Goal: Book appointment/travel/reservation

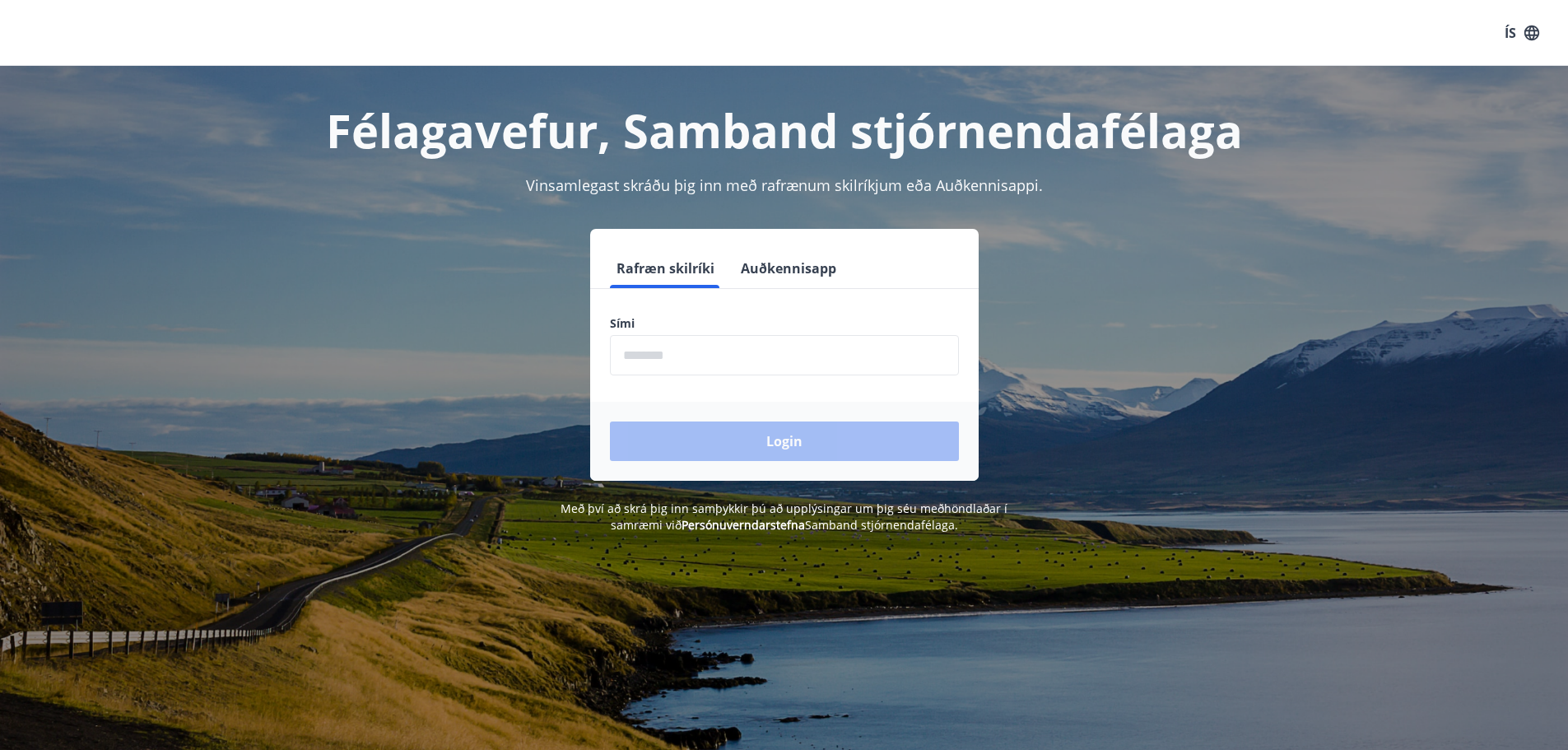
click at [661, 351] on input "phone" at bounding box center [784, 356] width 349 height 41
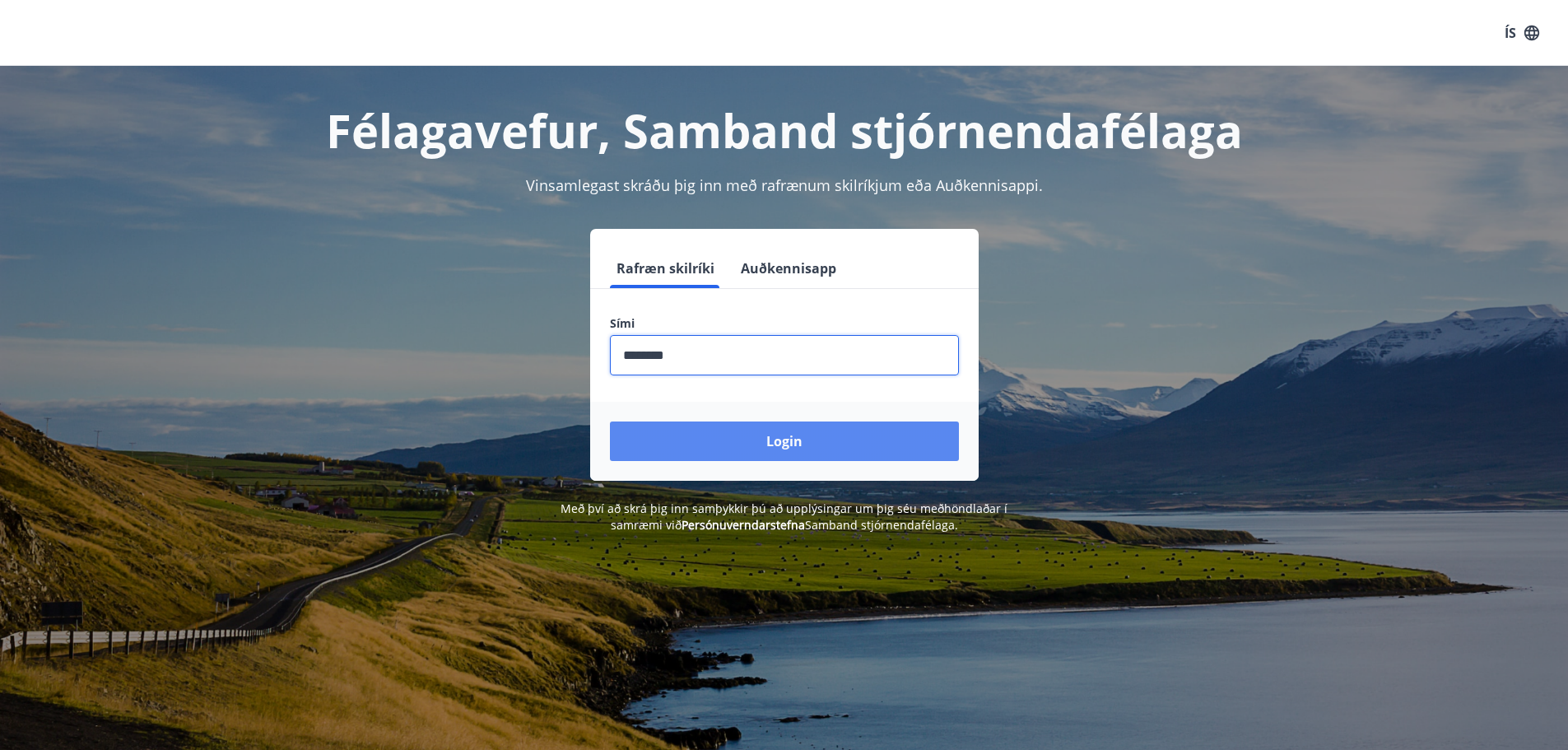
type input "********"
click at [766, 456] on button "Login" at bounding box center [784, 441] width 349 height 40
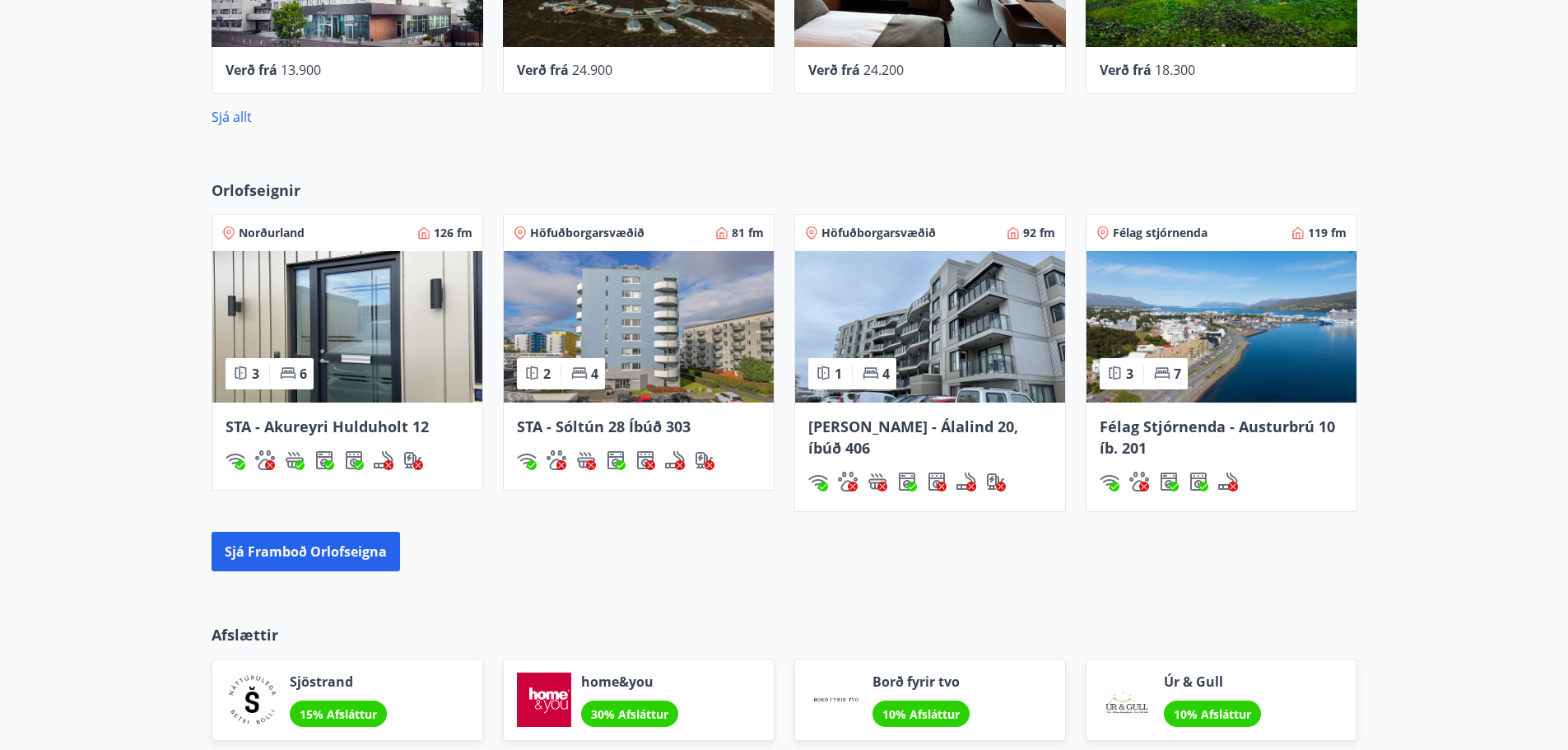
scroll to position [921, 0]
click at [377, 558] on button "Sjá framboð orlofseigna" at bounding box center [305, 550] width 189 height 40
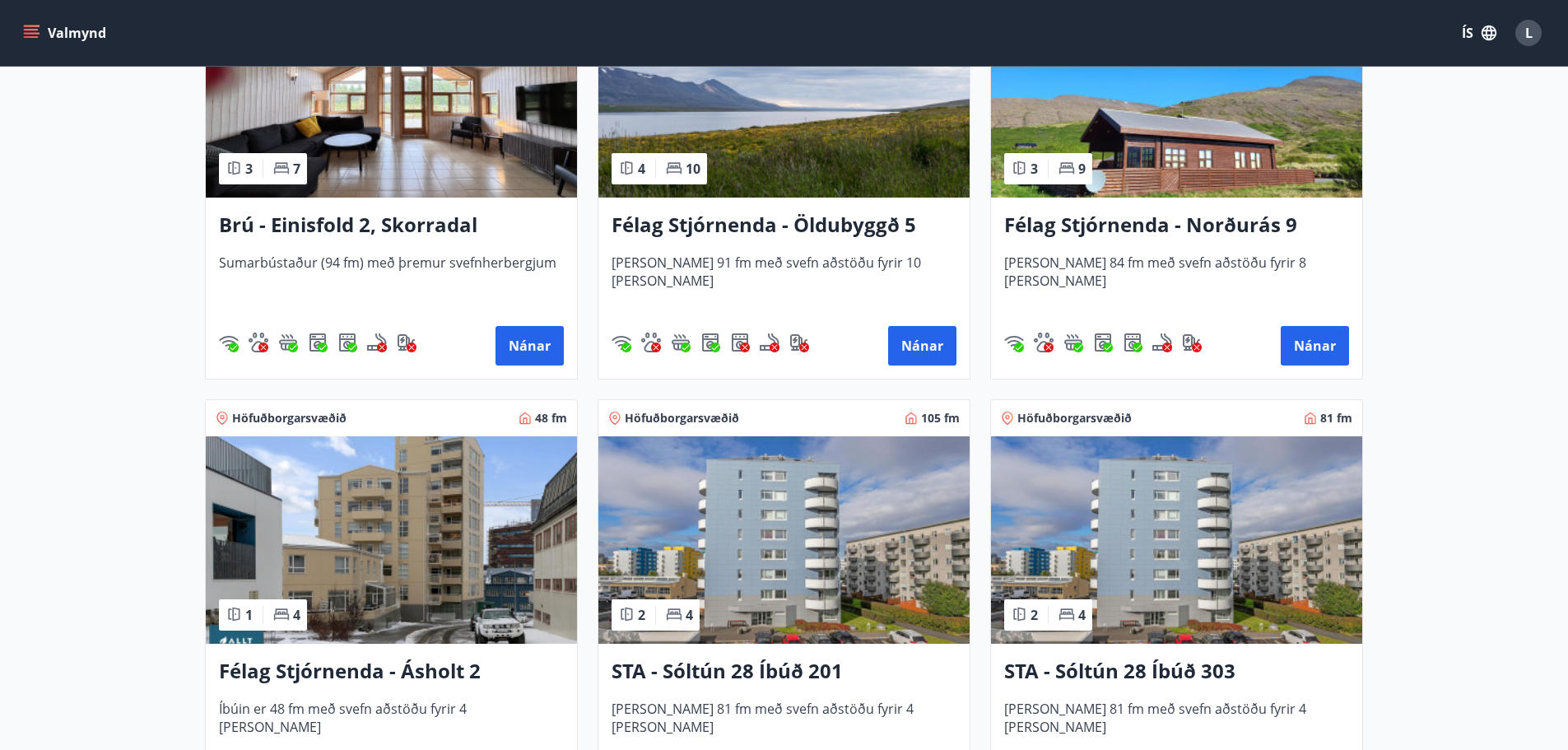
scroll to position [988, 0]
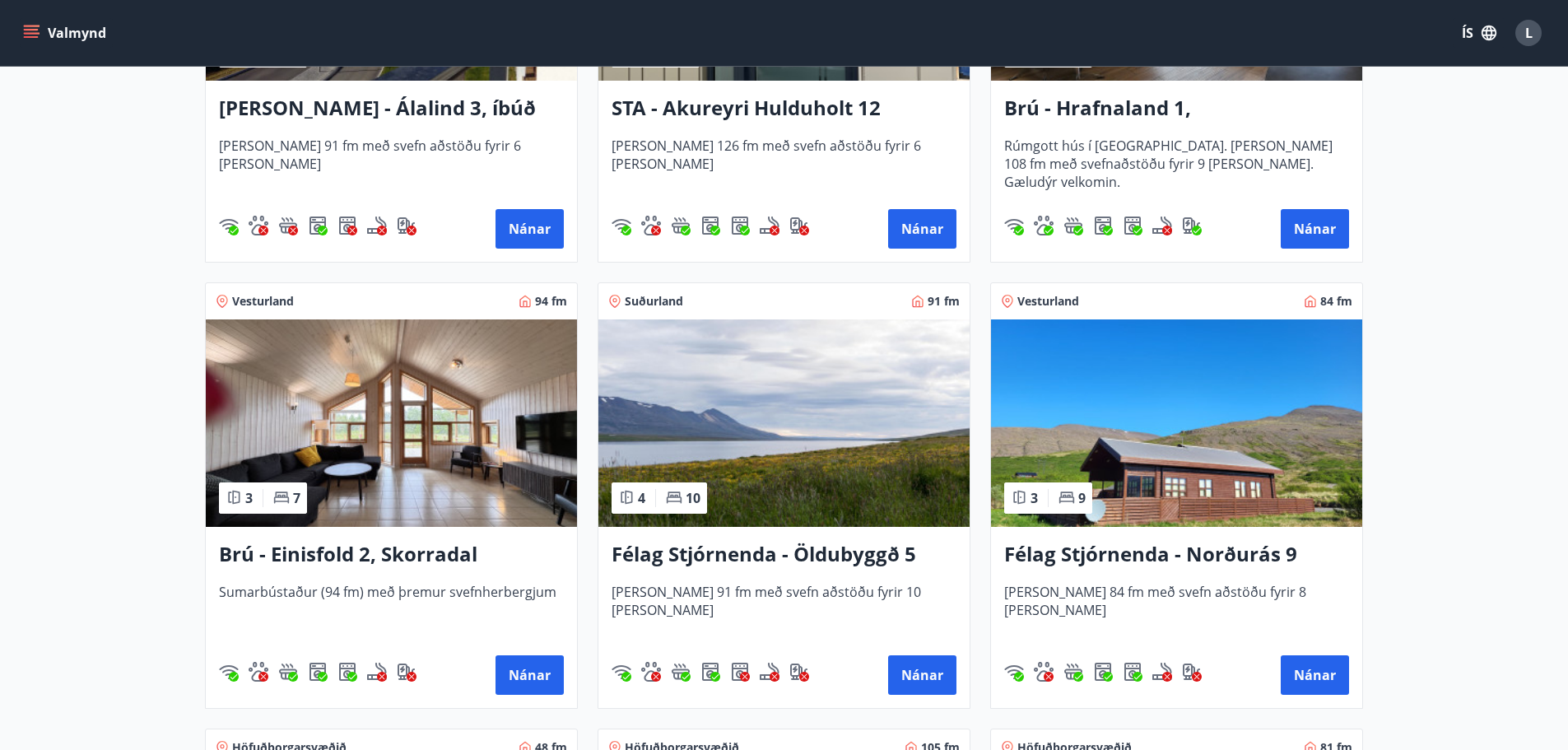
click at [333, 561] on h3 "Brú - Einisfold 2, Skorradal" at bounding box center [392, 554] width 345 height 30
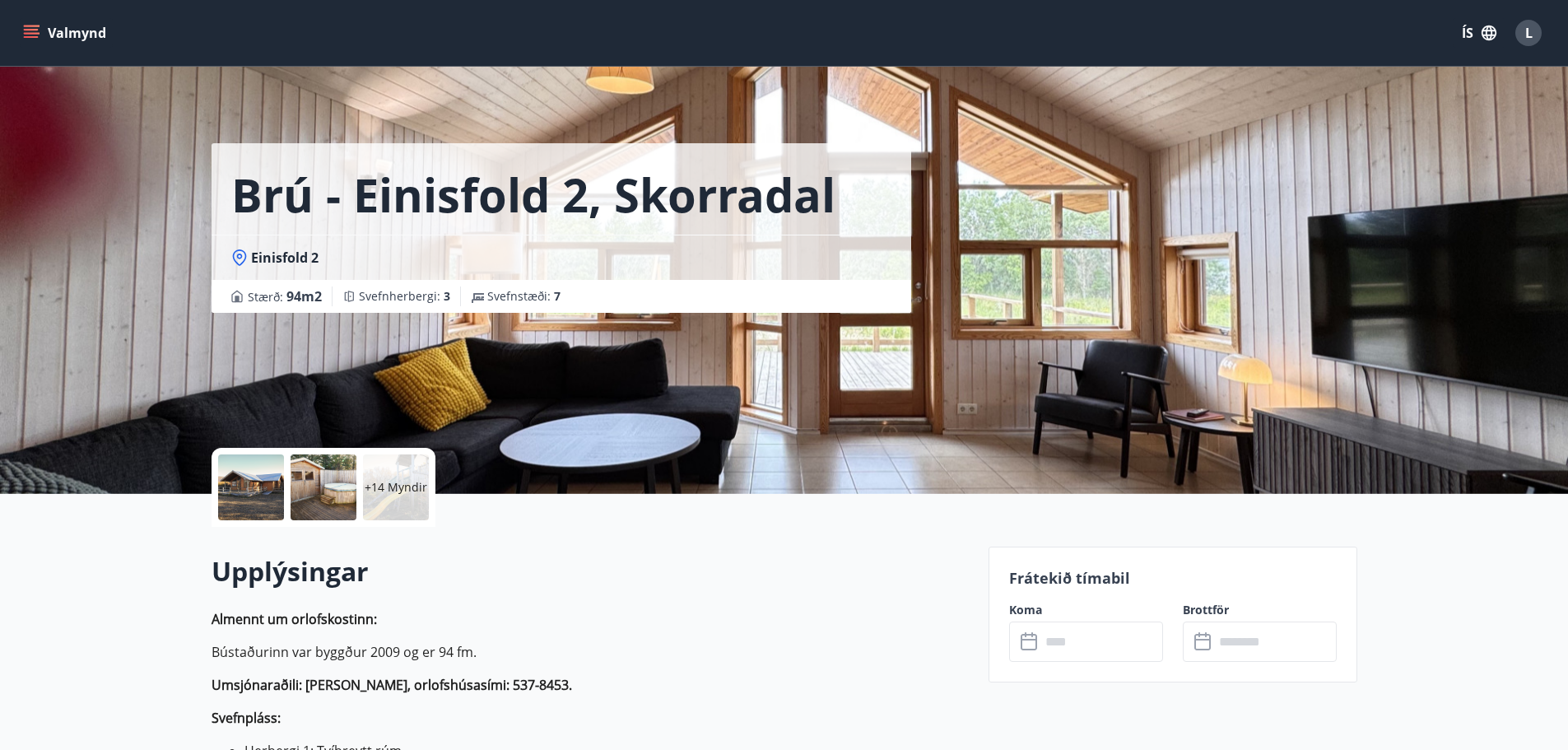
click at [335, 503] on div at bounding box center [323, 488] width 66 height 66
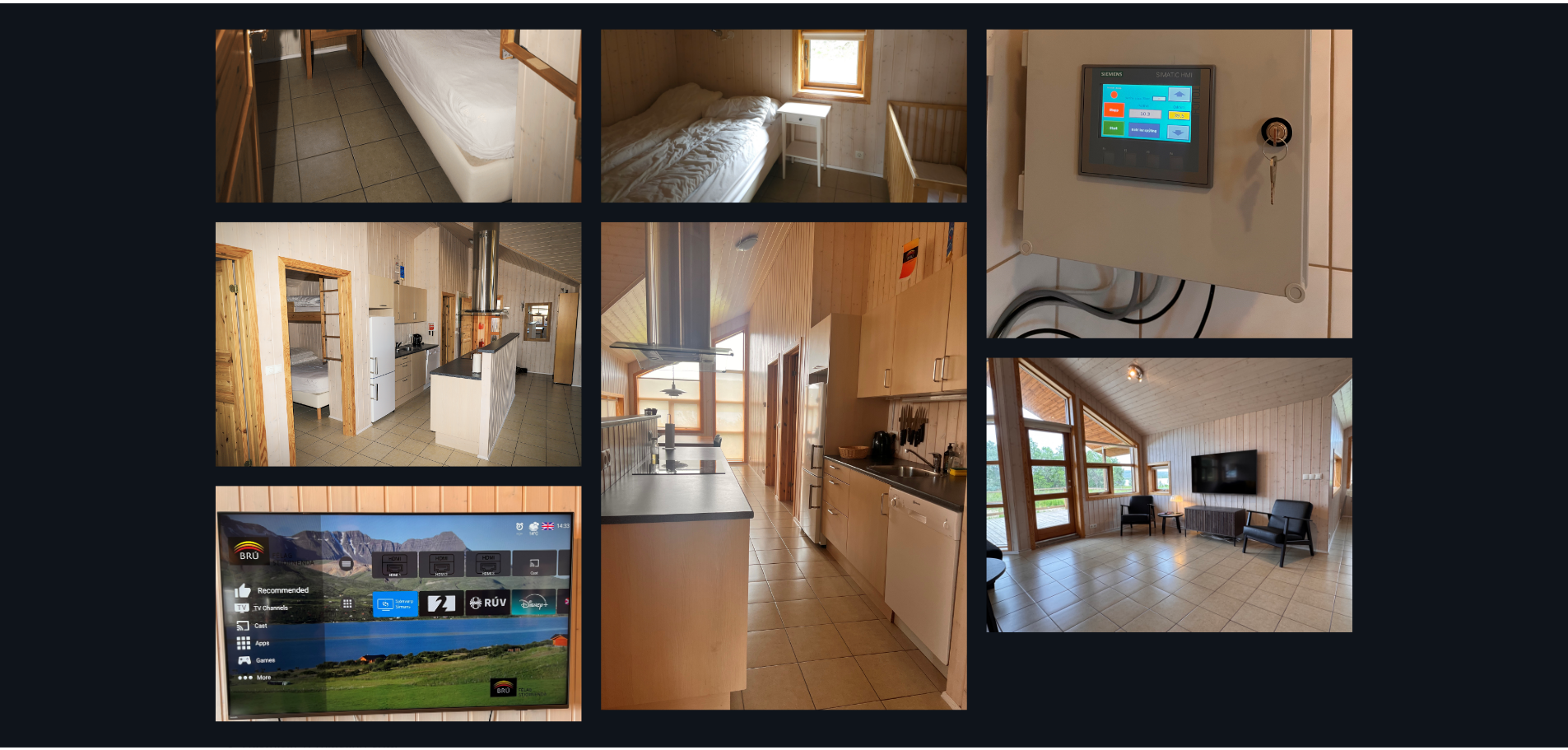
scroll to position [1729, 0]
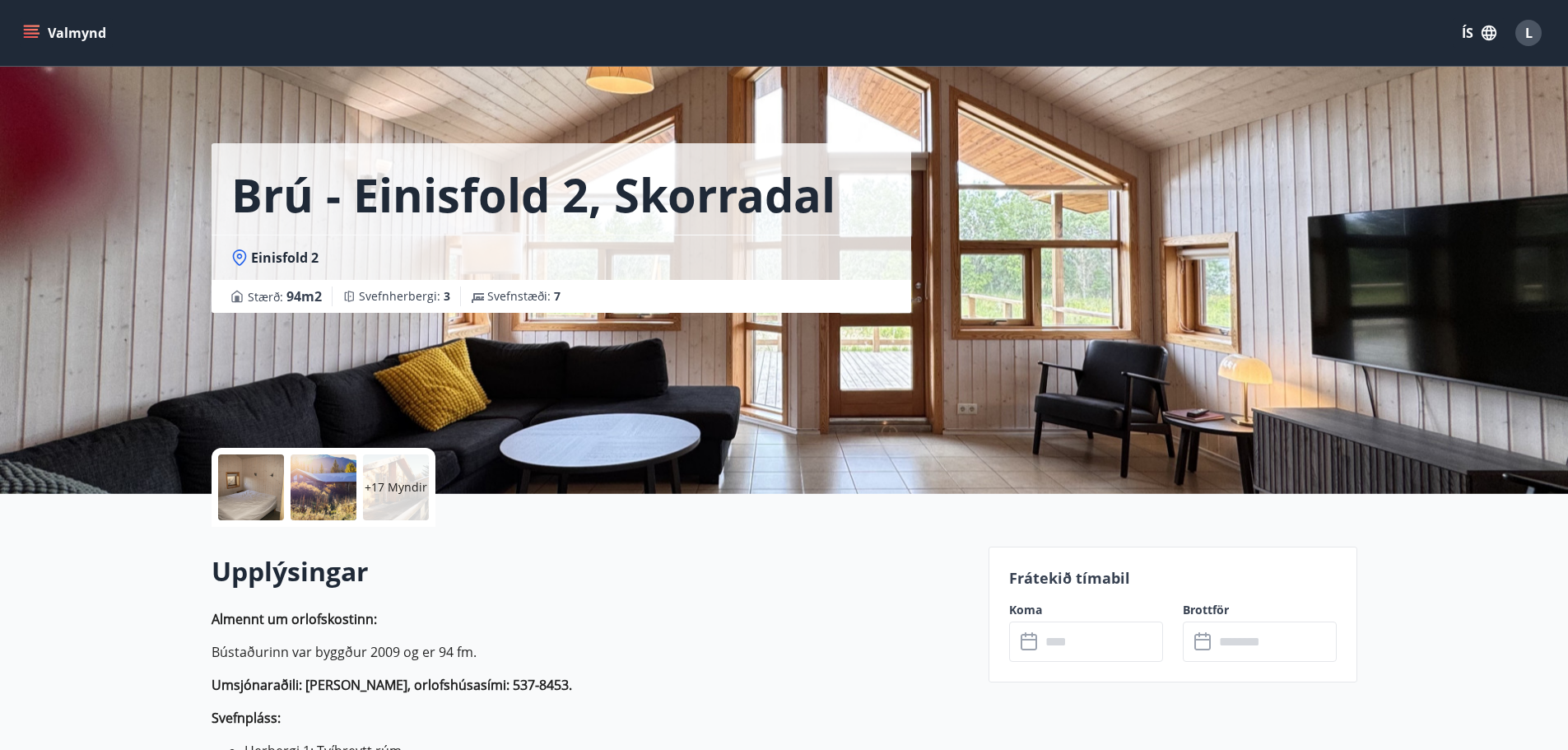
click at [1054, 647] on input "text" at bounding box center [1101, 642] width 123 height 41
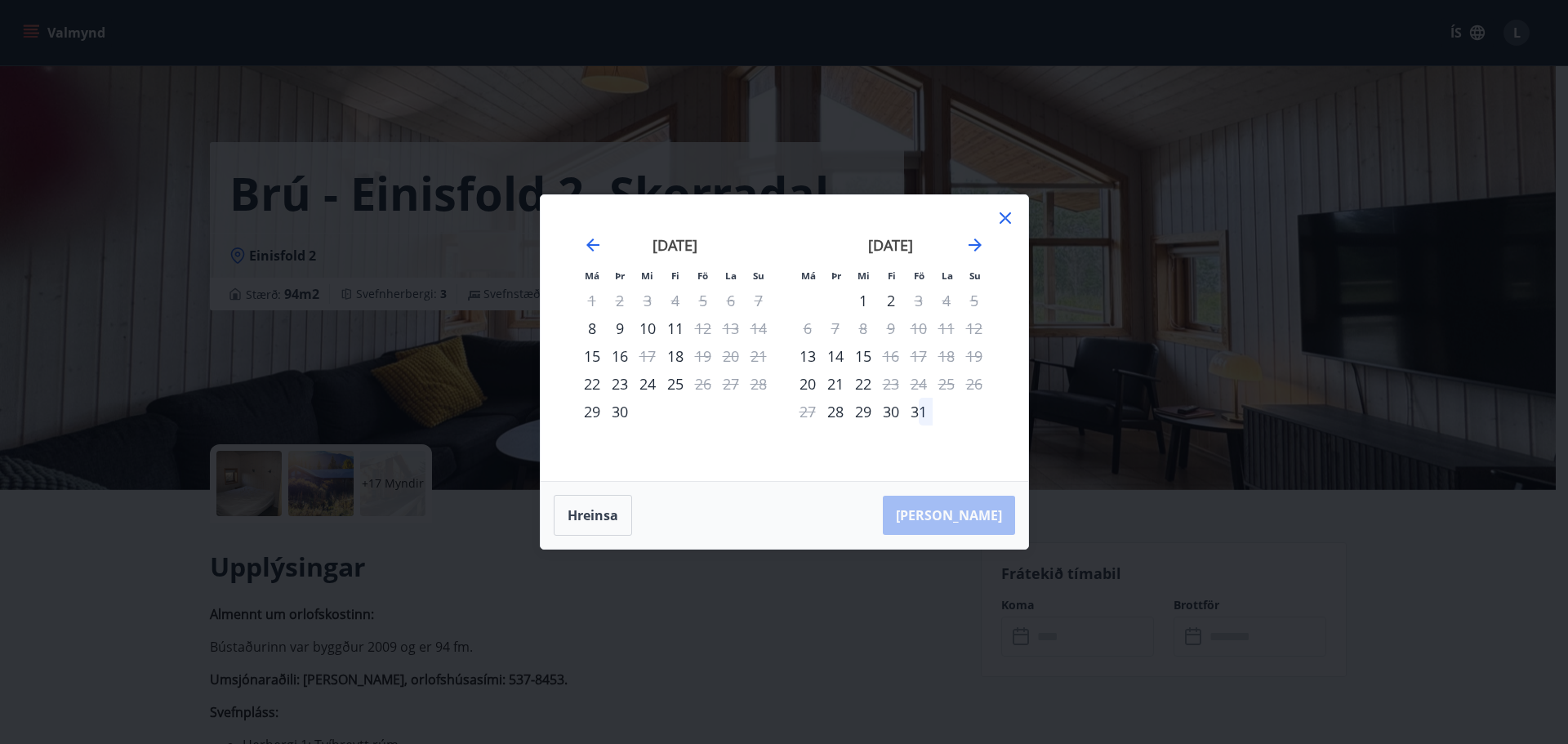
click at [987, 245] on div "[DATE]" at bounding box center [890, 251] width 194 height 72
click at [983, 249] on icon "Move forward to switch to the next month." at bounding box center [975, 244] width 19 height 19
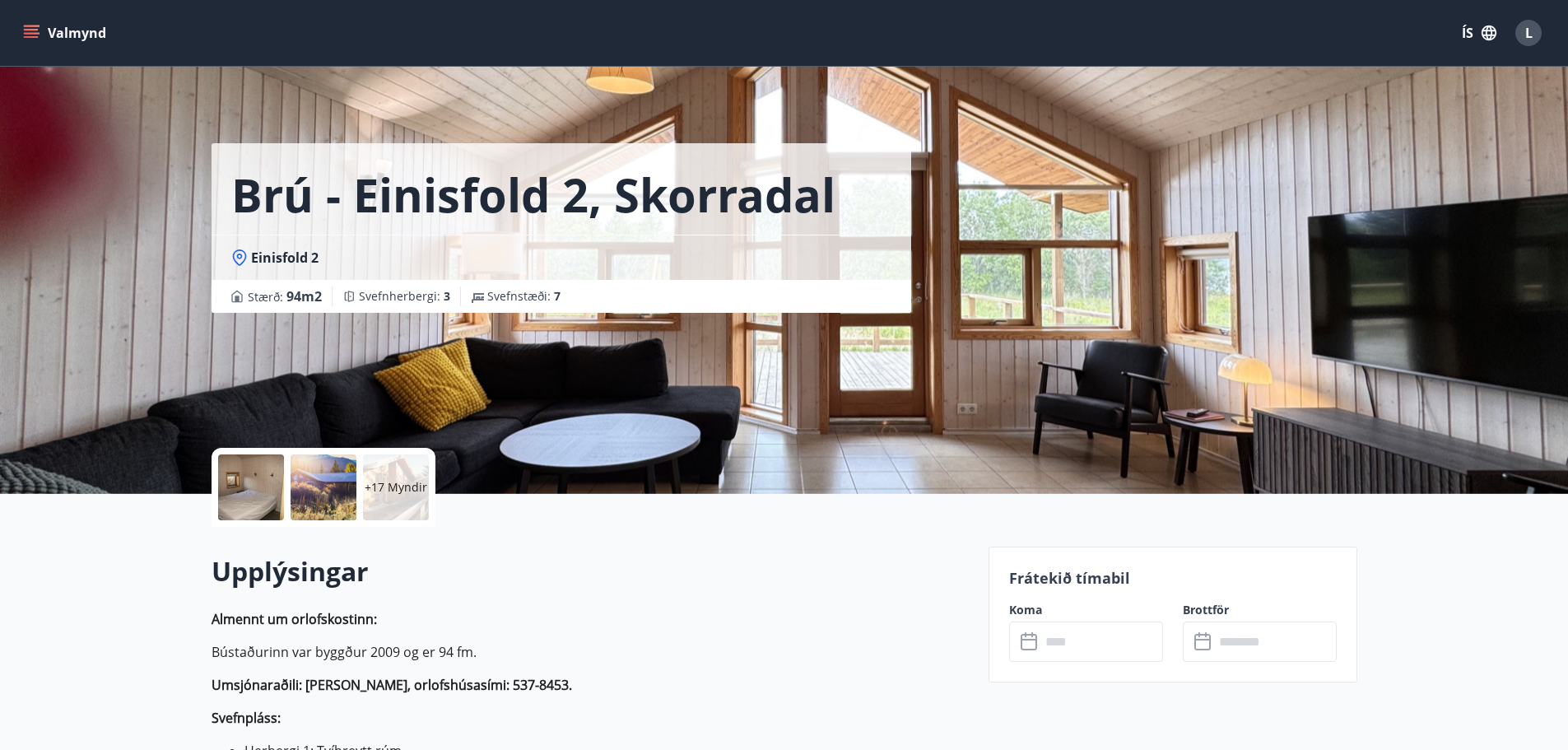
scroll to position [3, 0]
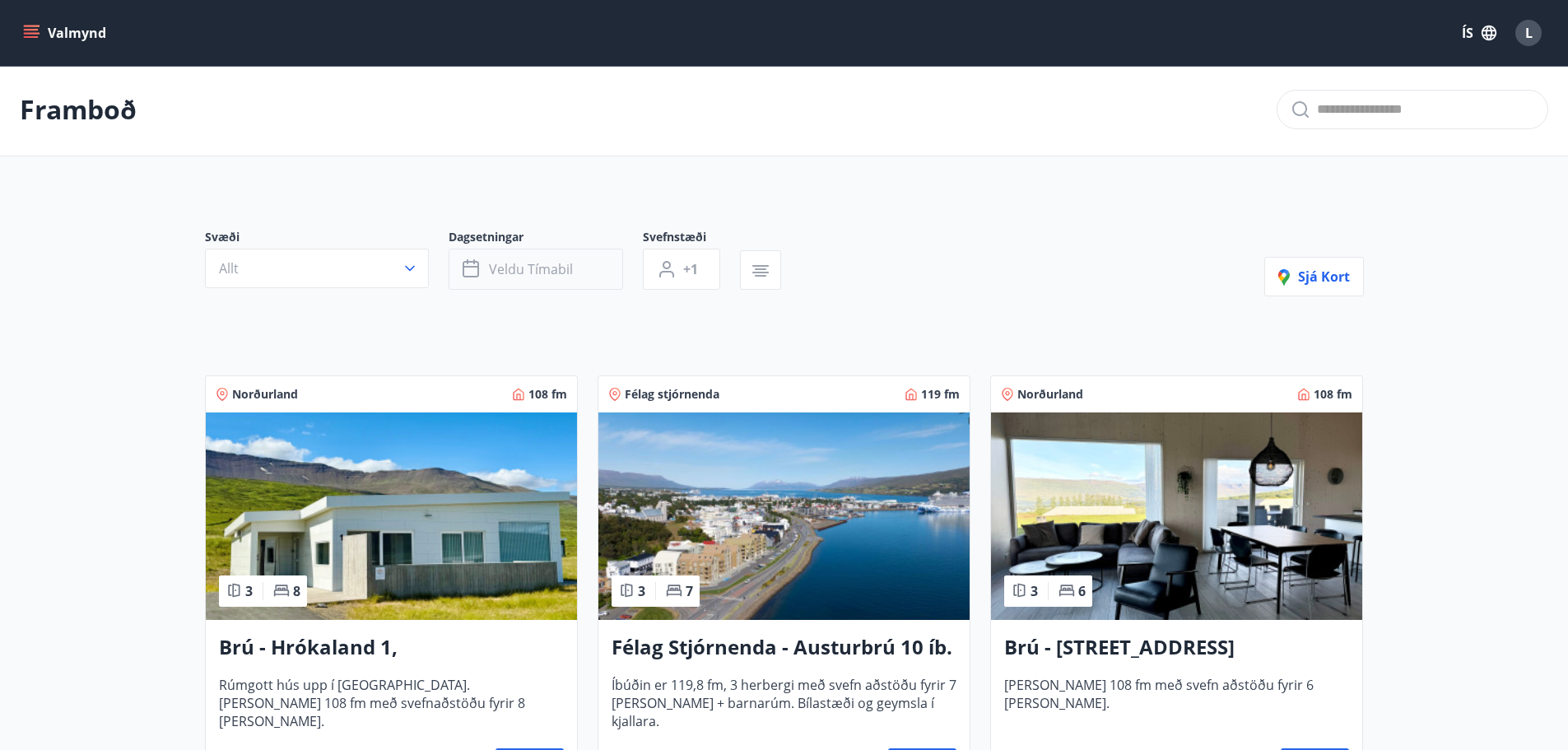
click at [495, 267] on span "Veldu tímabil" at bounding box center [531, 268] width 84 height 18
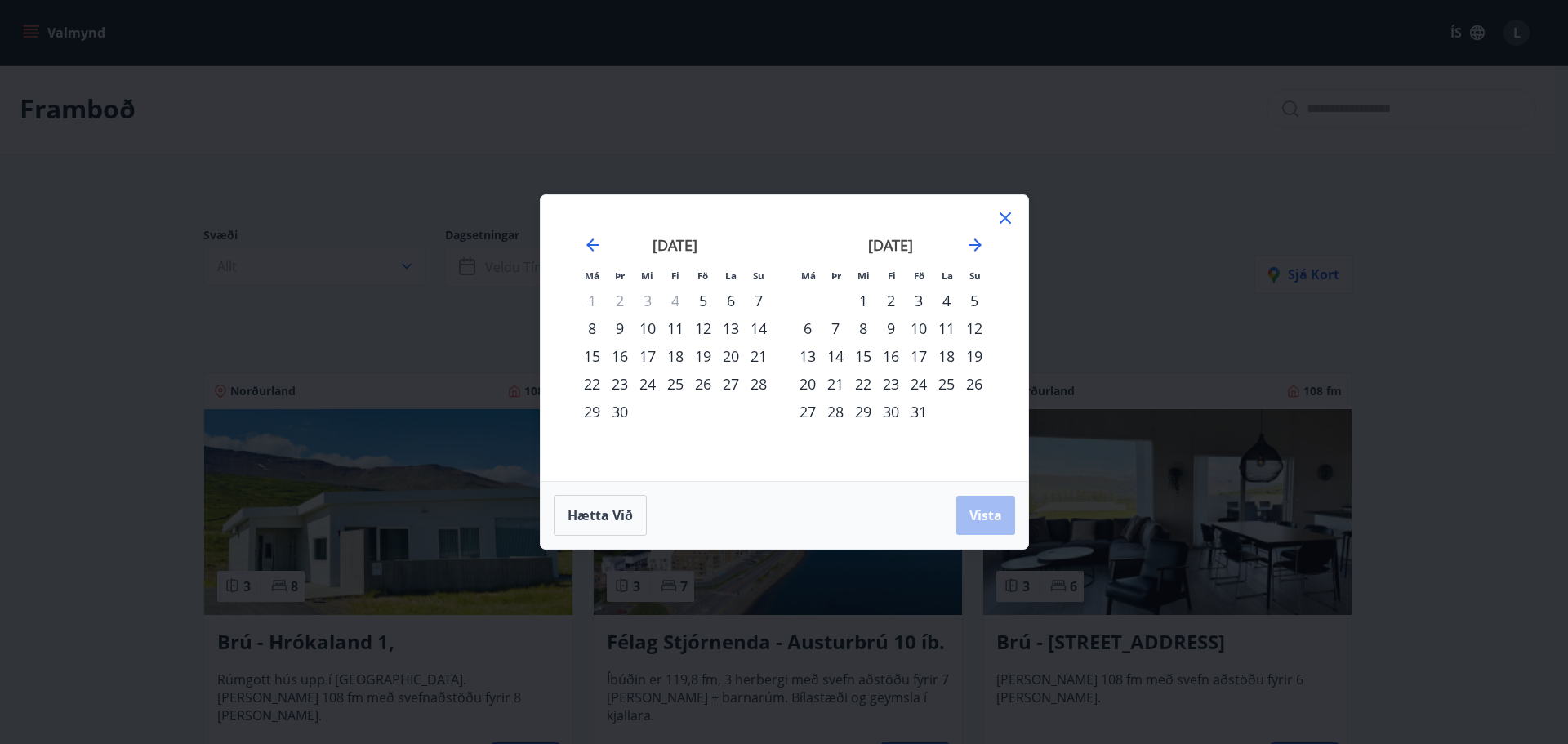
click at [891, 300] on div "2" at bounding box center [891, 300] width 28 height 28
click at [973, 301] on div "5" at bounding box center [974, 300] width 28 height 28
click at [977, 511] on span "Vista" at bounding box center [985, 515] width 33 height 18
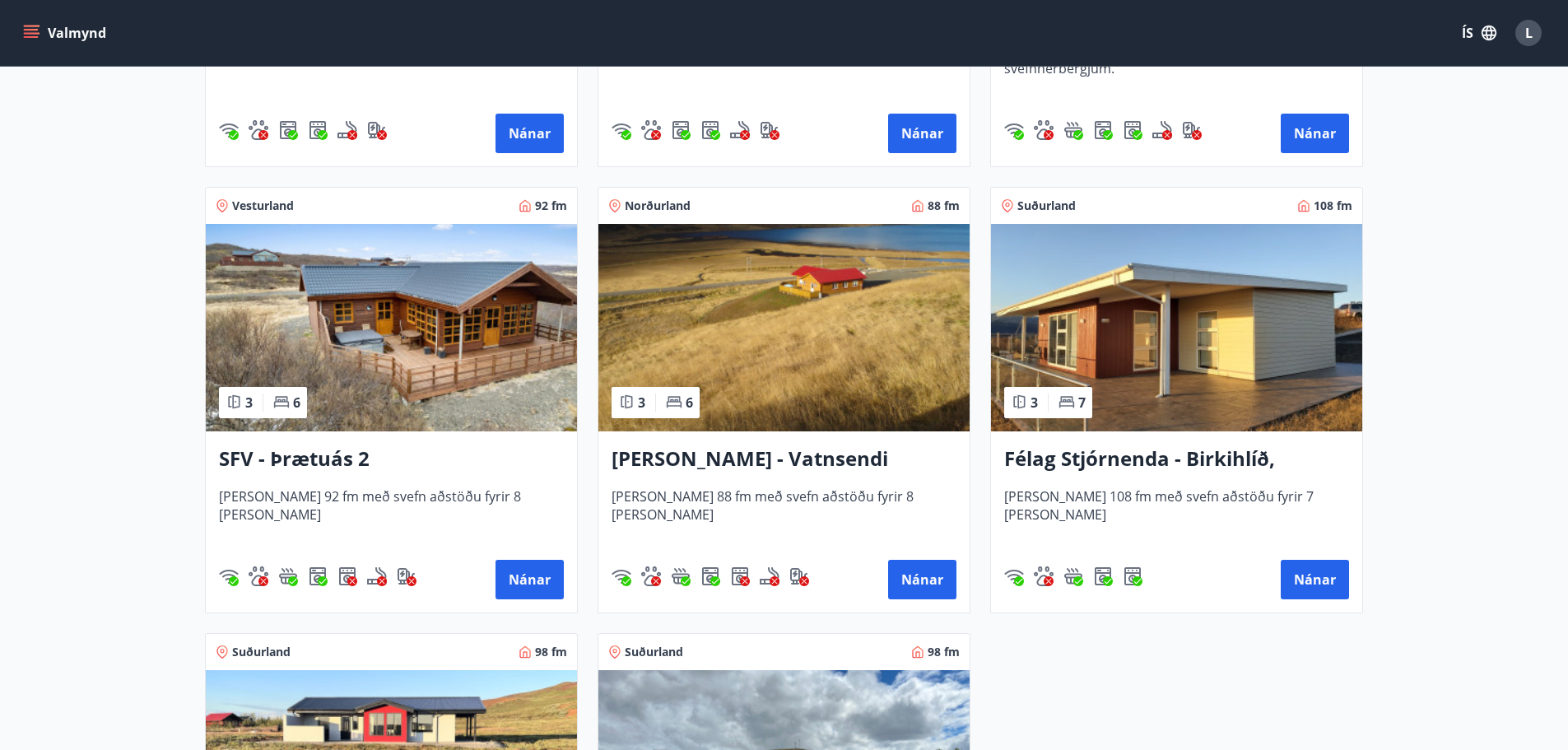
click at [1087, 361] on img at bounding box center [1176, 328] width 371 height 207
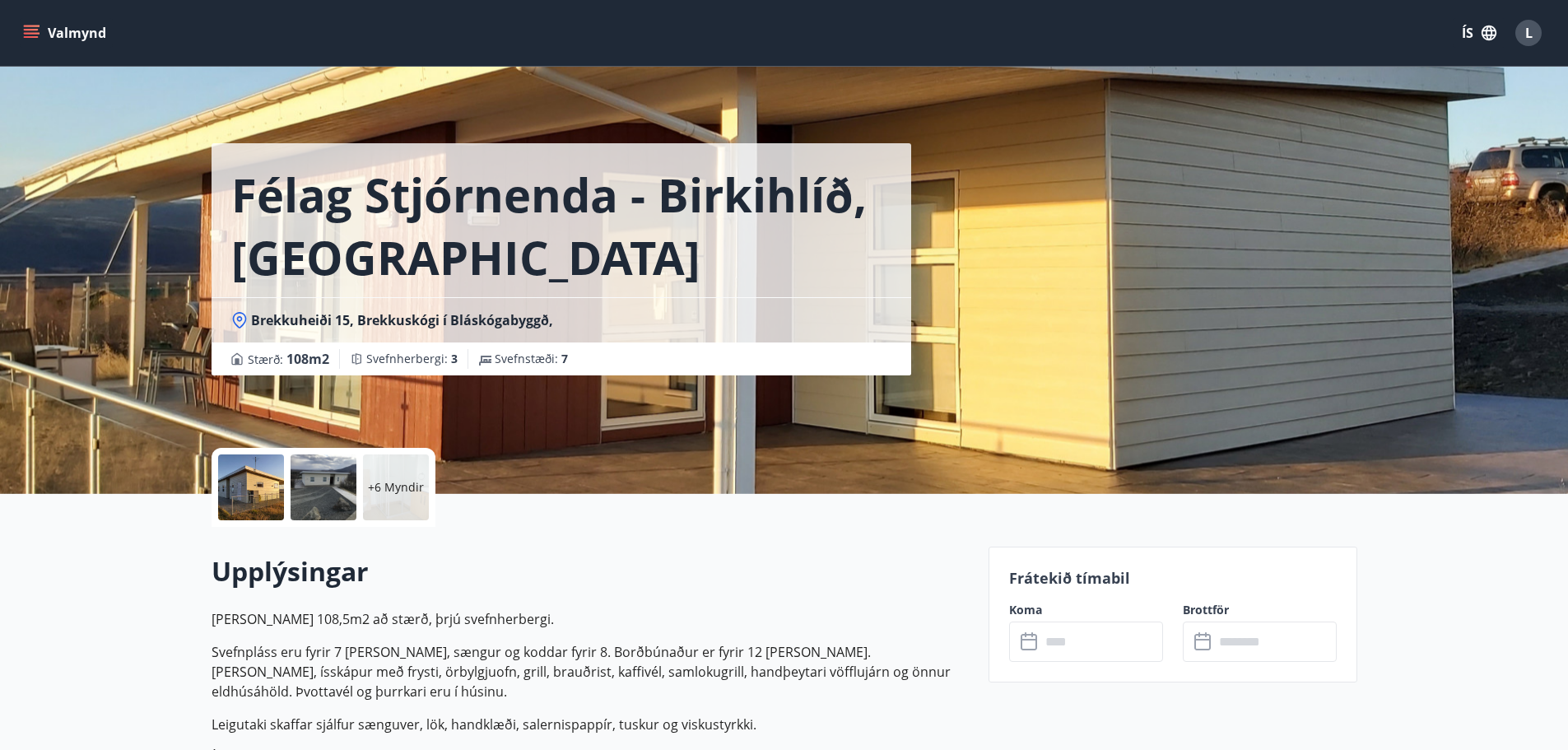
click at [305, 492] on div at bounding box center [323, 488] width 66 height 66
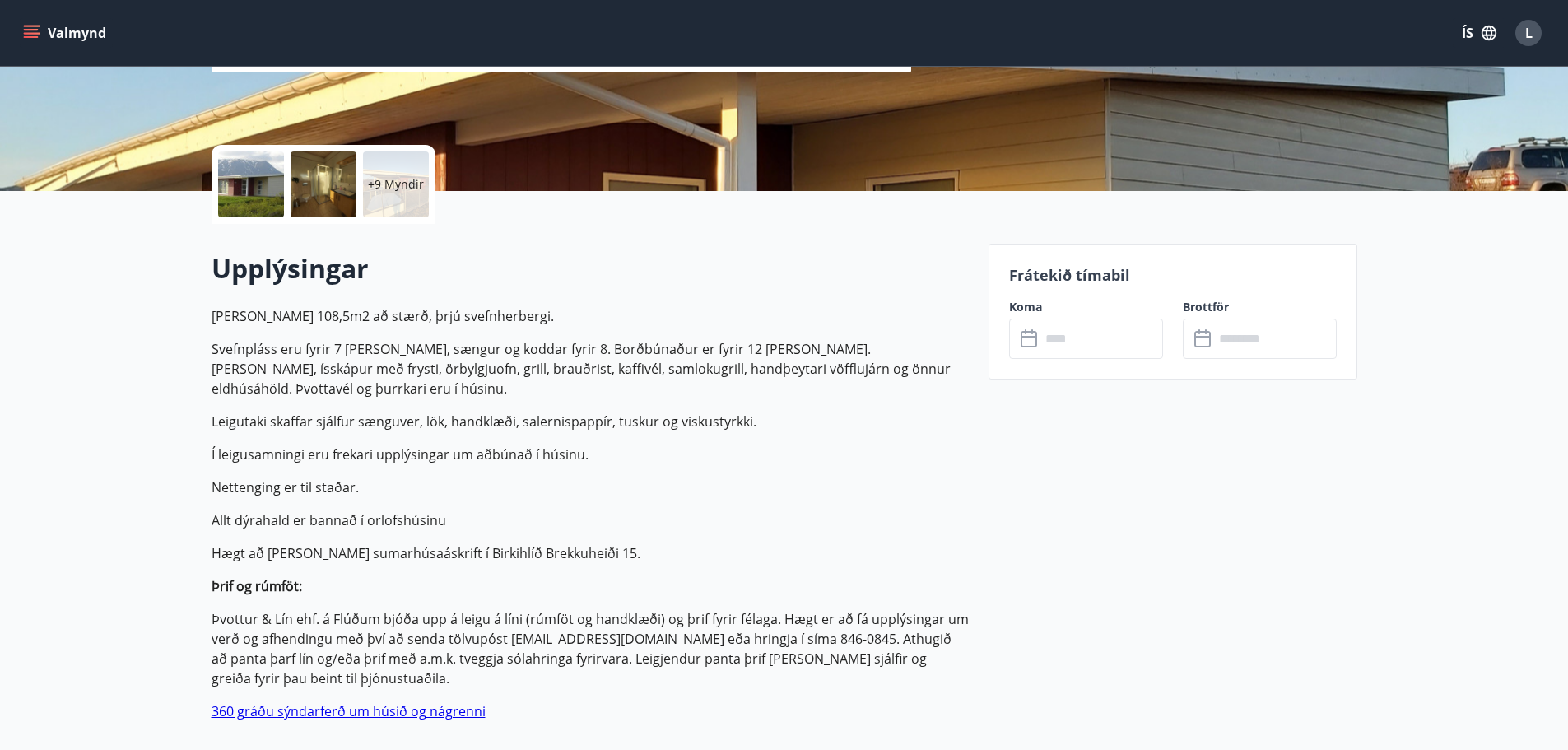
scroll to position [165, 0]
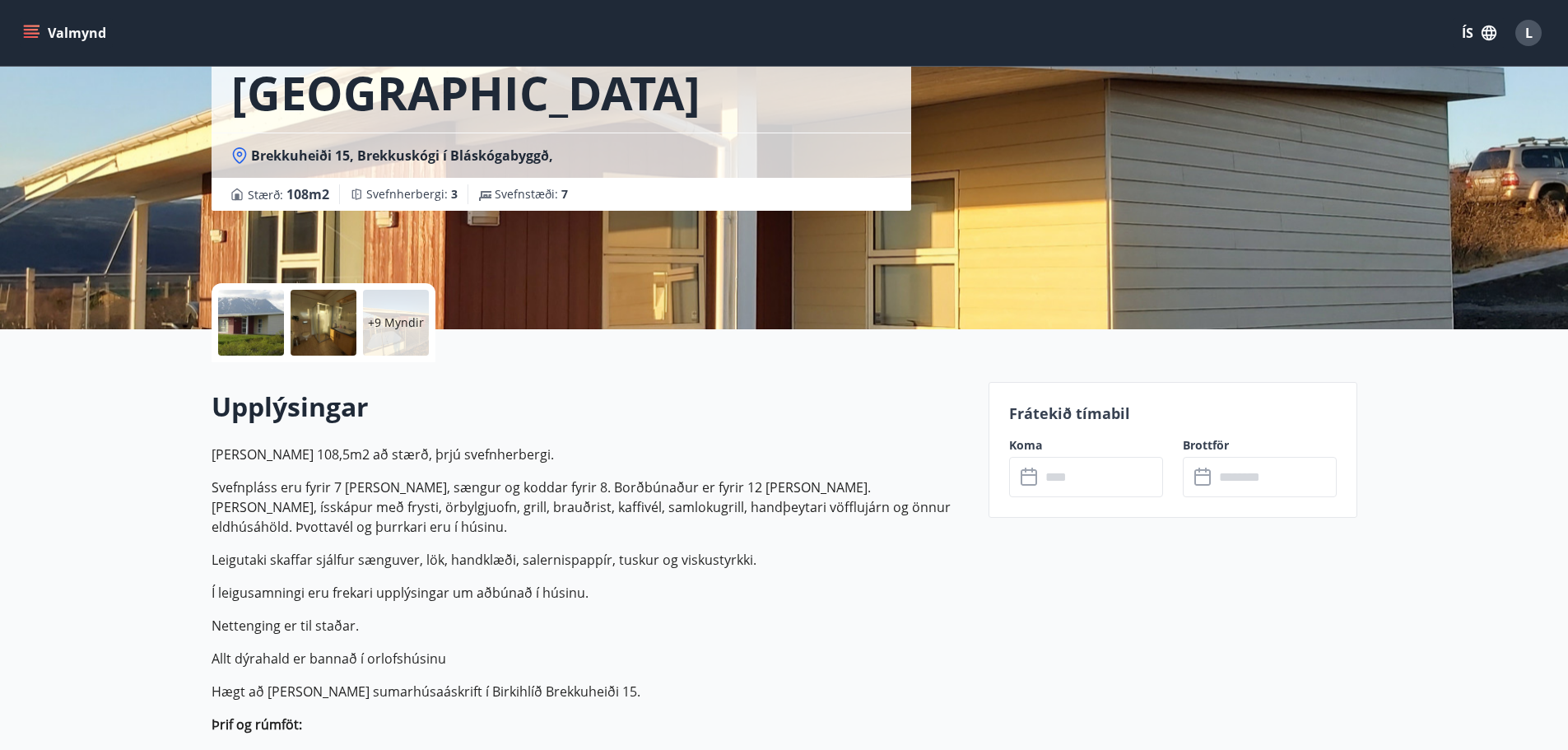
click at [1083, 473] on input "text" at bounding box center [1101, 477] width 123 height 41
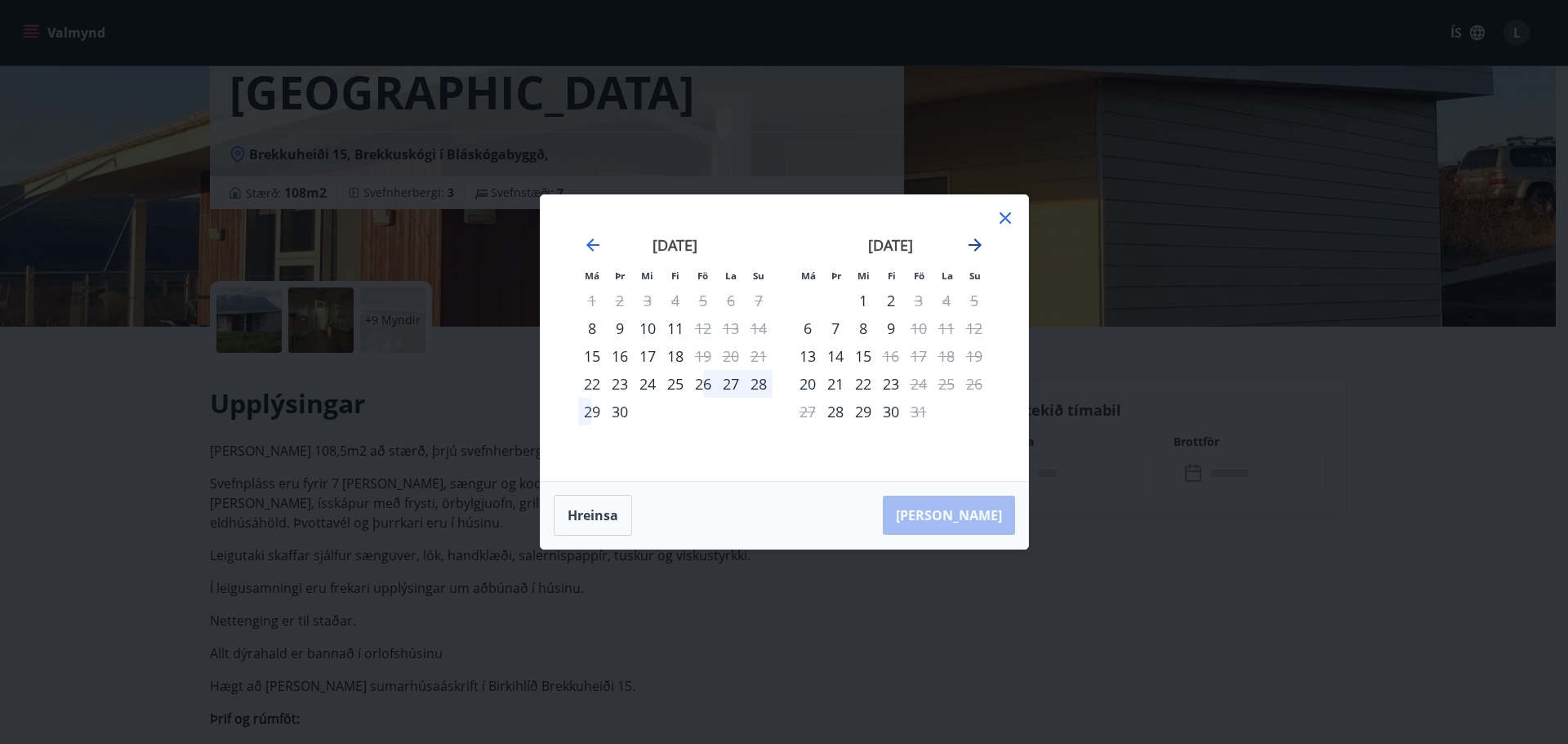
click at [970, 249] on icon "Move forward to switch to the next month." at bounding box center [975, 244] width 19 height 19
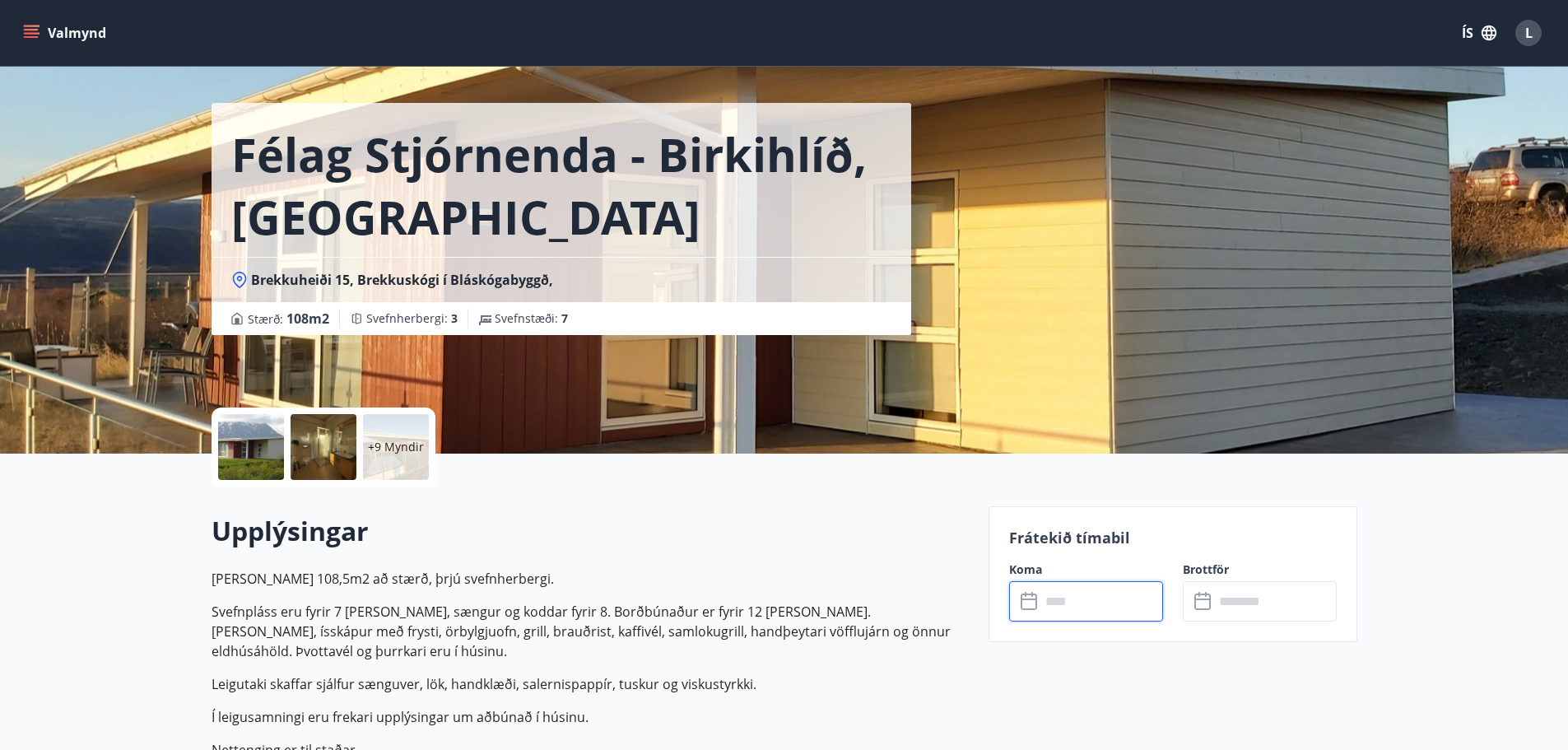
scroll to position [0, 0]
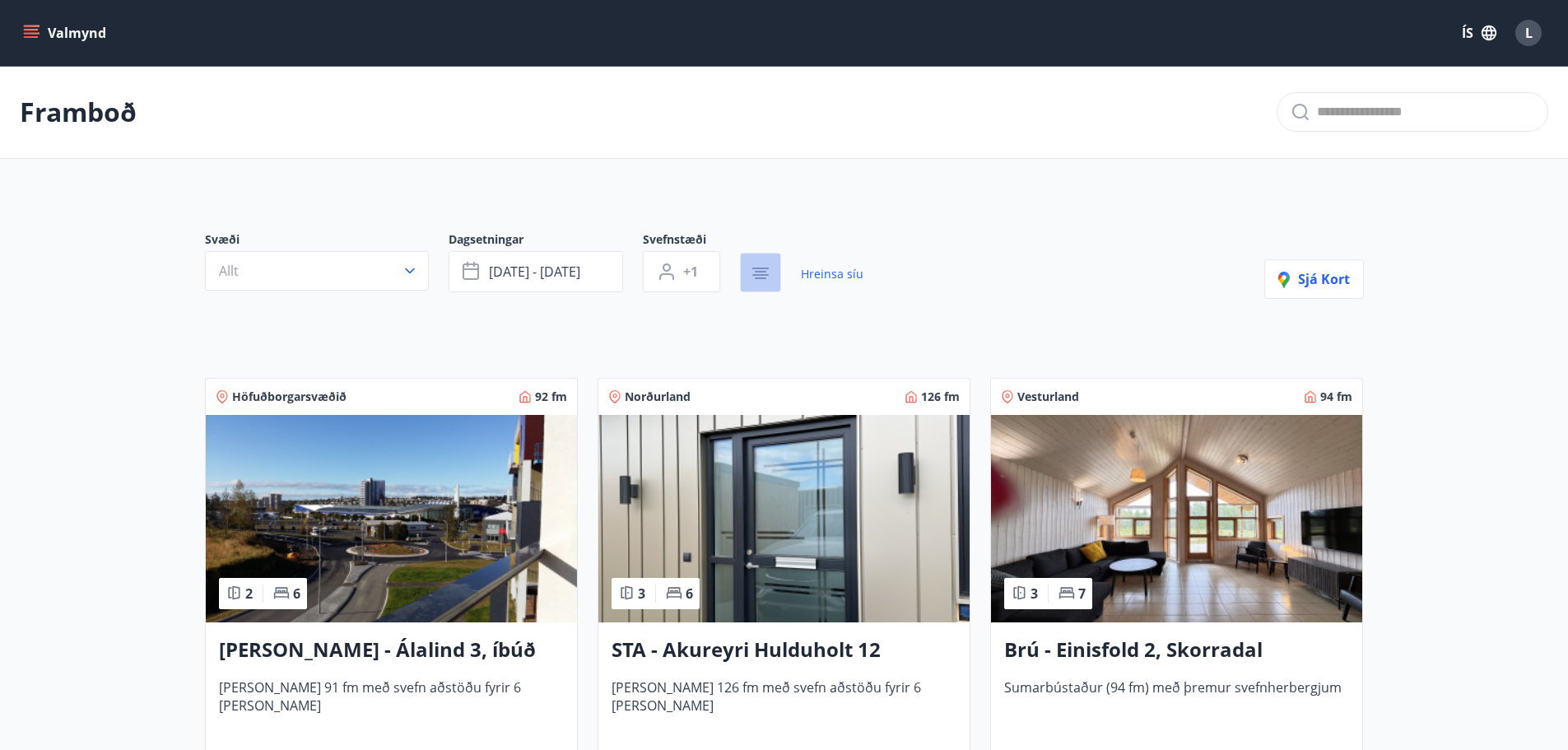
click at [767, 279] on icon "button" at bounding box center [760, 273] width 19 height 19
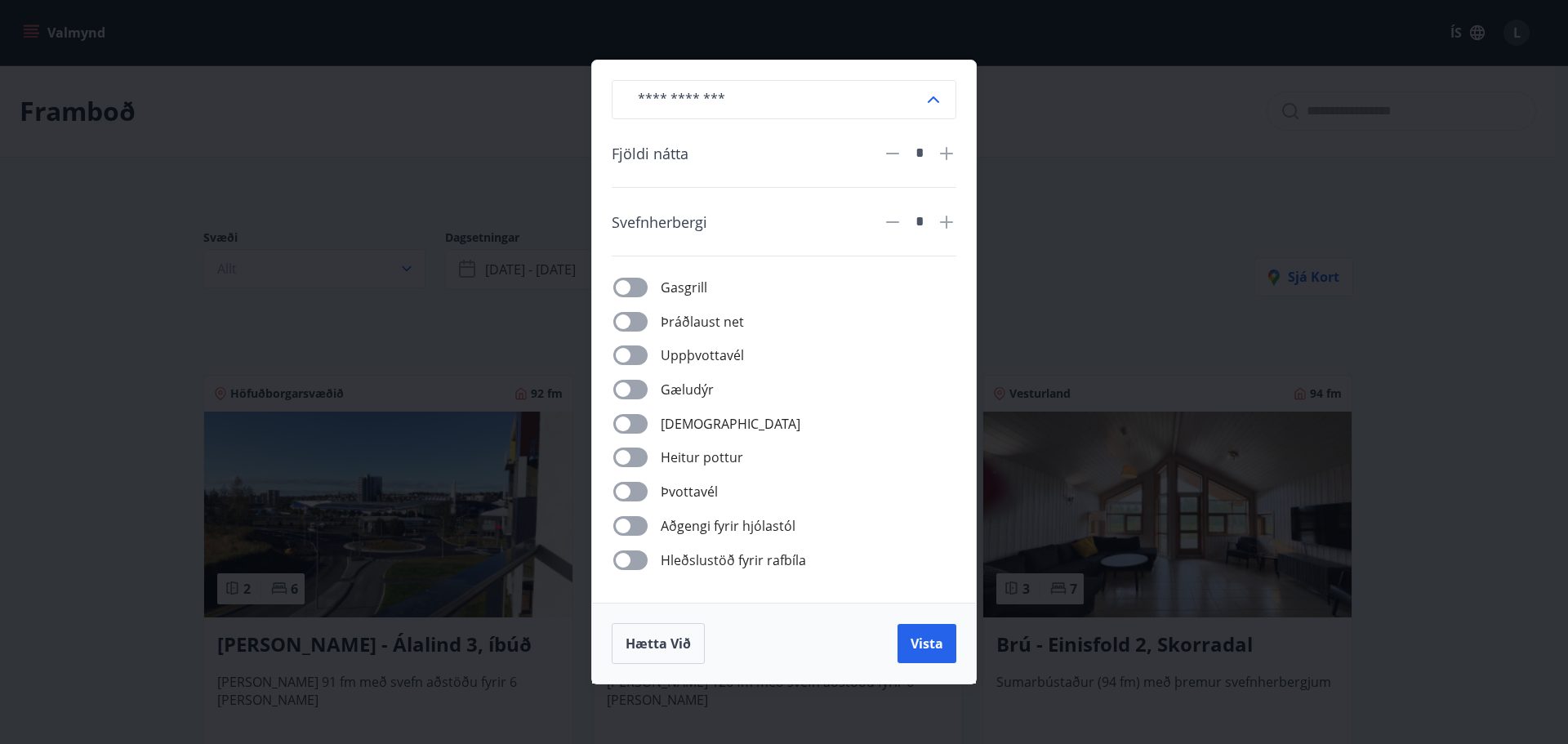
click at [952, 156] on icon at bounding box center [947, 153] width 19 height 19
type input "*"
click at [931, 644] on span "Vista" at bounding box center [926, 643] width 33 height 18
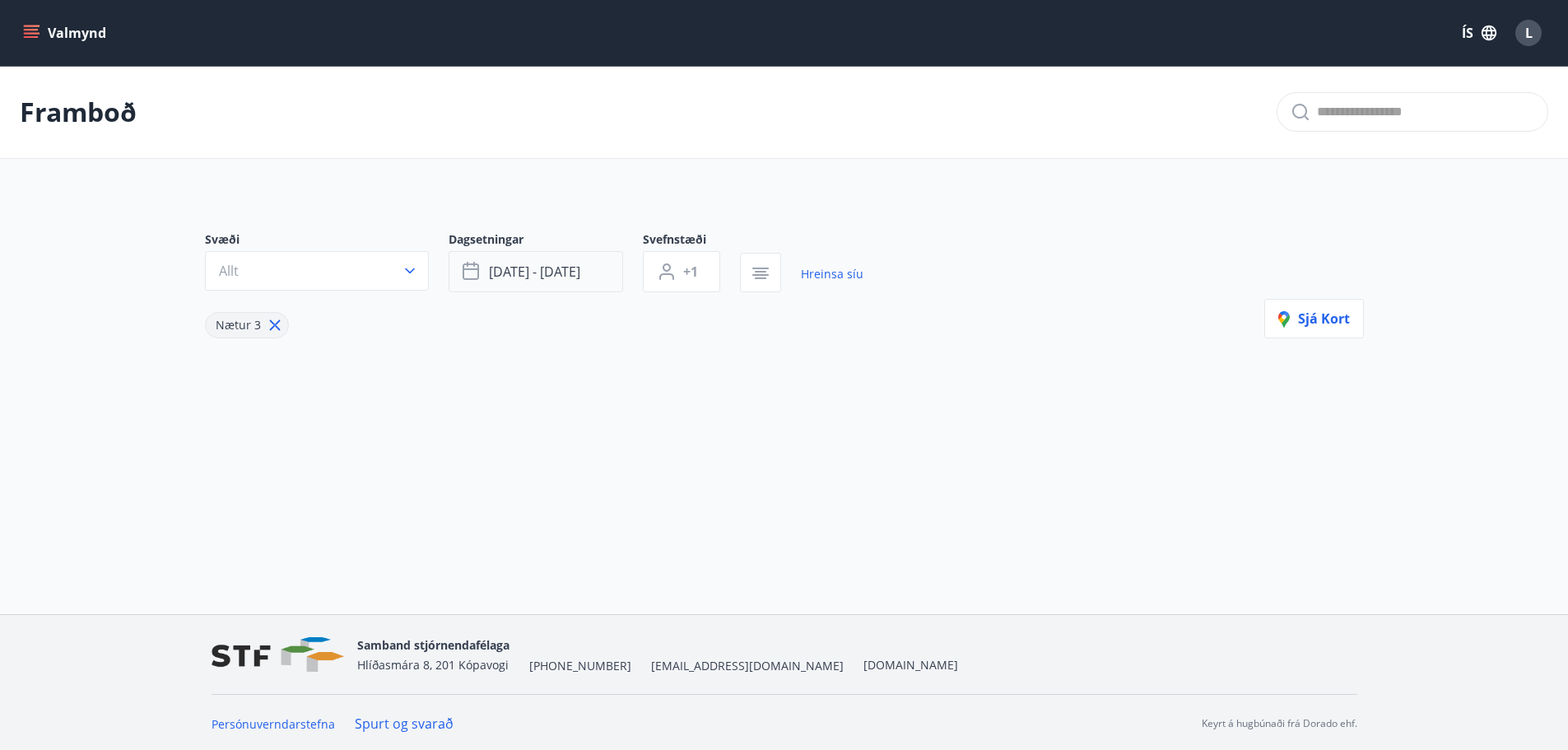
click at [525, 281] on button "[DATE] - [DATE]" at bounding box center [536, 272] width 174 height 41
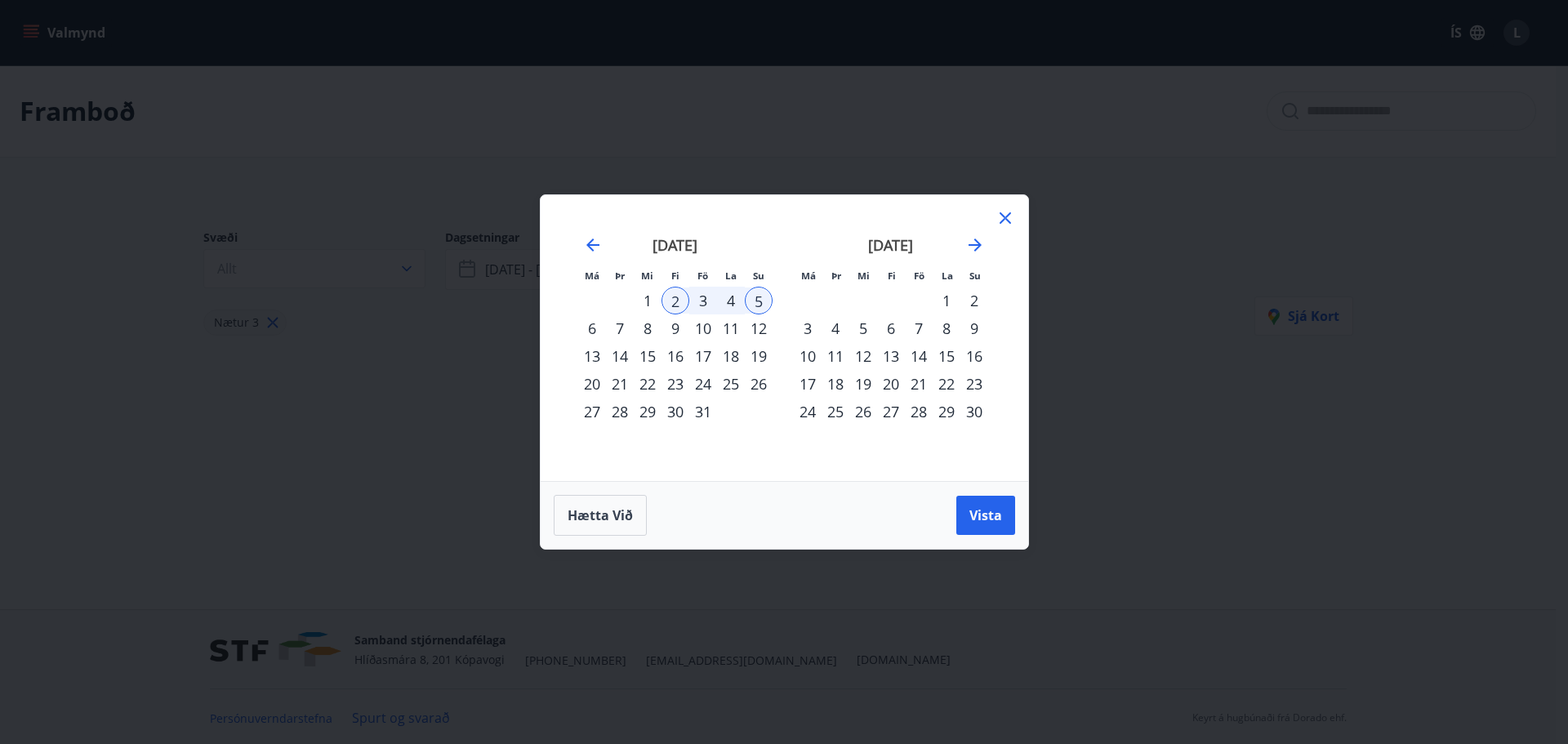
click at [679, 328] on div "9" at bounding box center [675, 327] width 28 height 28
click at [755, 325] on div "12" at bounding box center [758, 327] width 28 height 28
click at [981, 512] on span "Vista" at bounding box center [985, 515] width 33 height 18
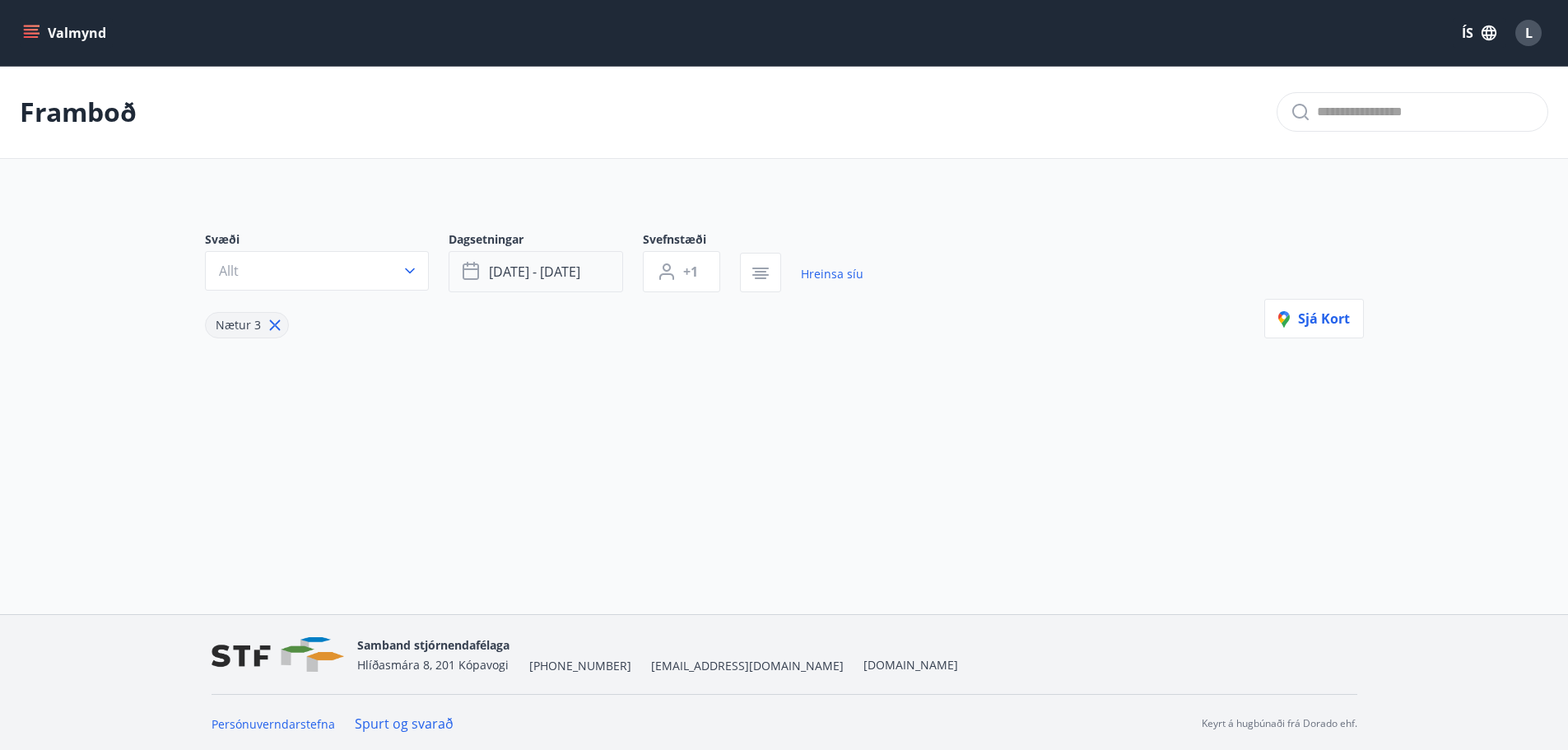
click at [516, 278] on span "[DATE] - [DATE]" at bounding box center [535, 271] width 91 height 18
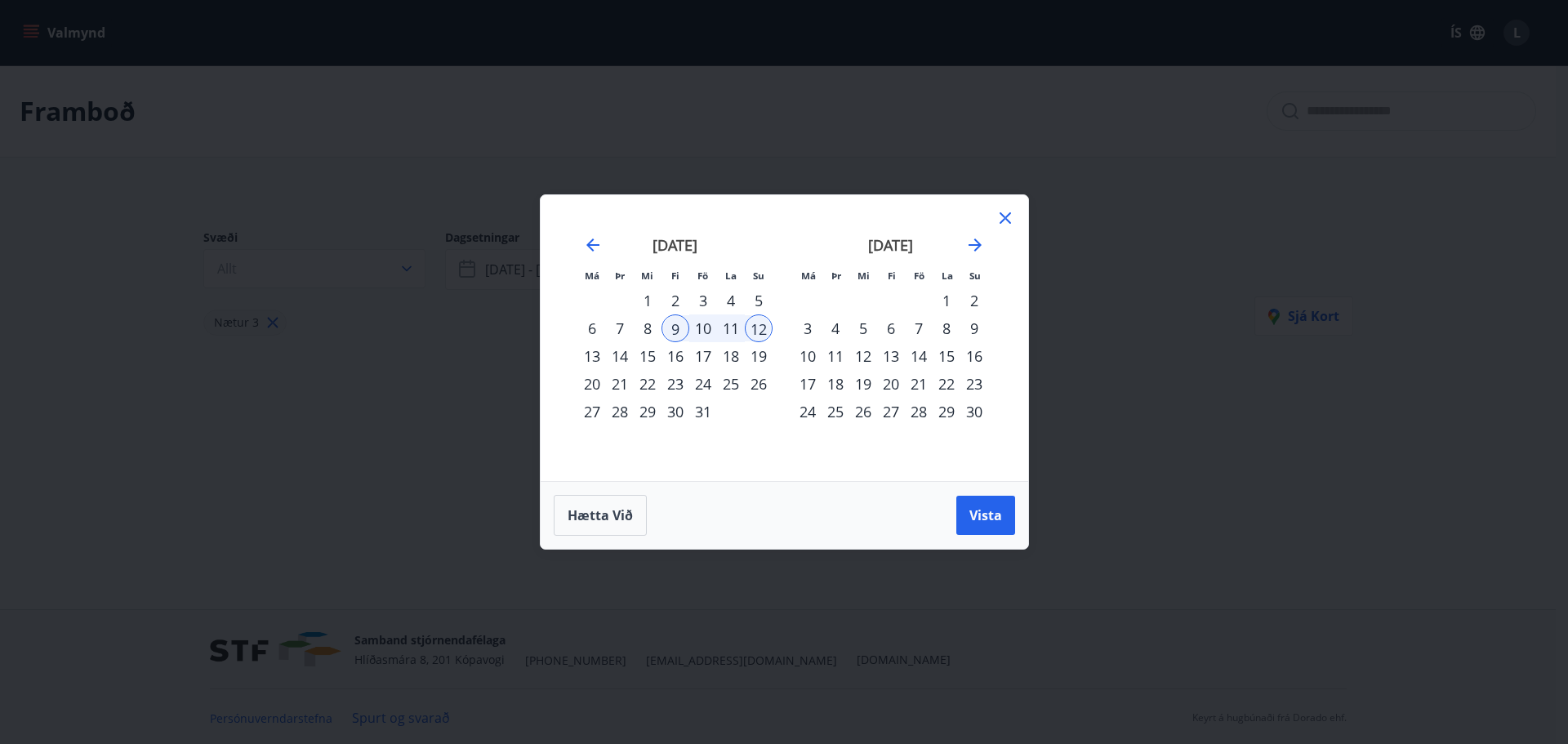
drag, startPoint x: 679, startPoint y: 354, endPoint x: 737, endPoint y: 354, distance: 58.0
click at [680, 354] on div "16" at bounding box center [675, 356] width 28 height 28
click at [760, 357] on div "19" at bounding box center [758, 356] width 28 height 28
click at [980, 511] on span "Vista" at bounding box center [985, 515] width 33 height 18
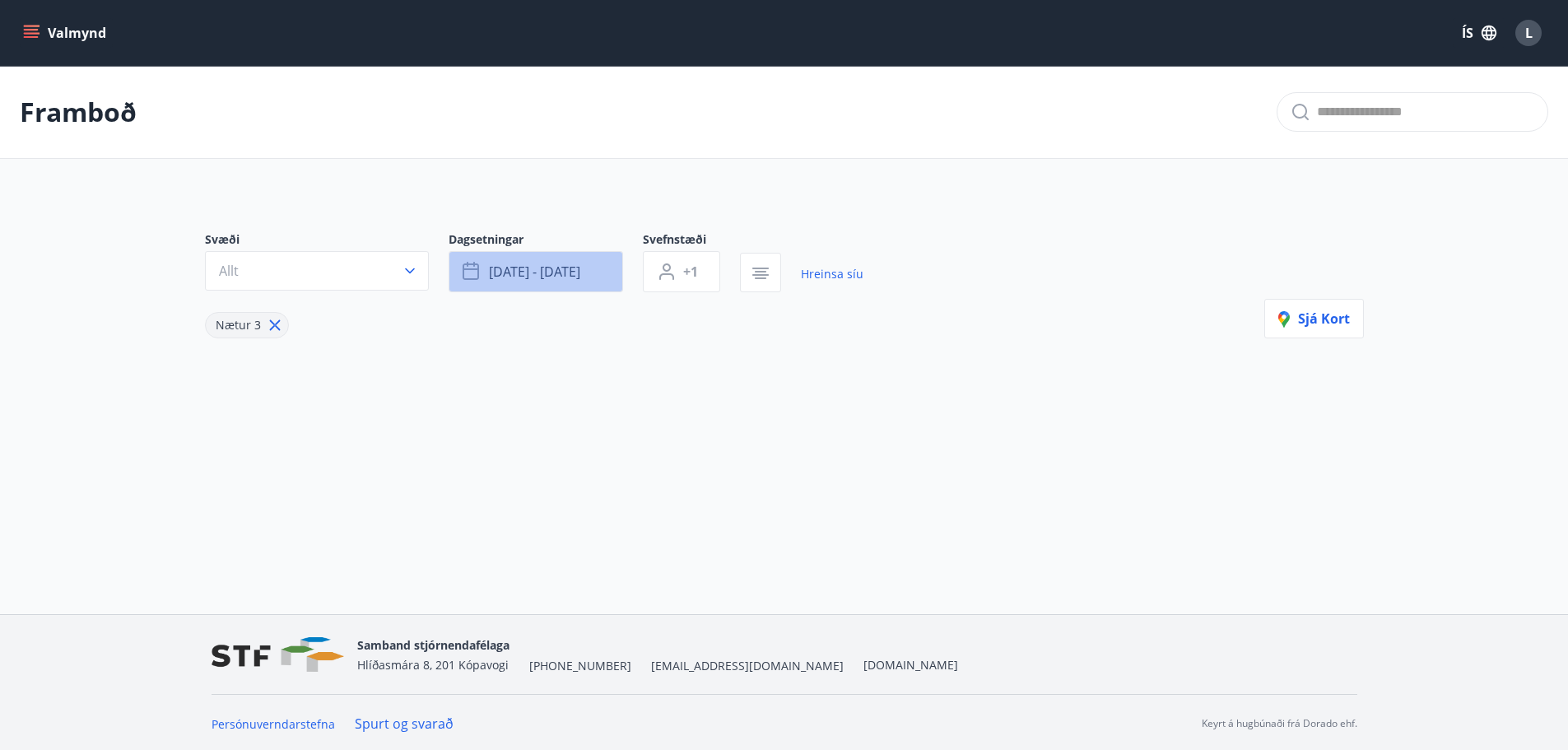
click at [516, 277] on span "[DATE] - [DATE]" at bounding box center [535, 271] width 91 height 18
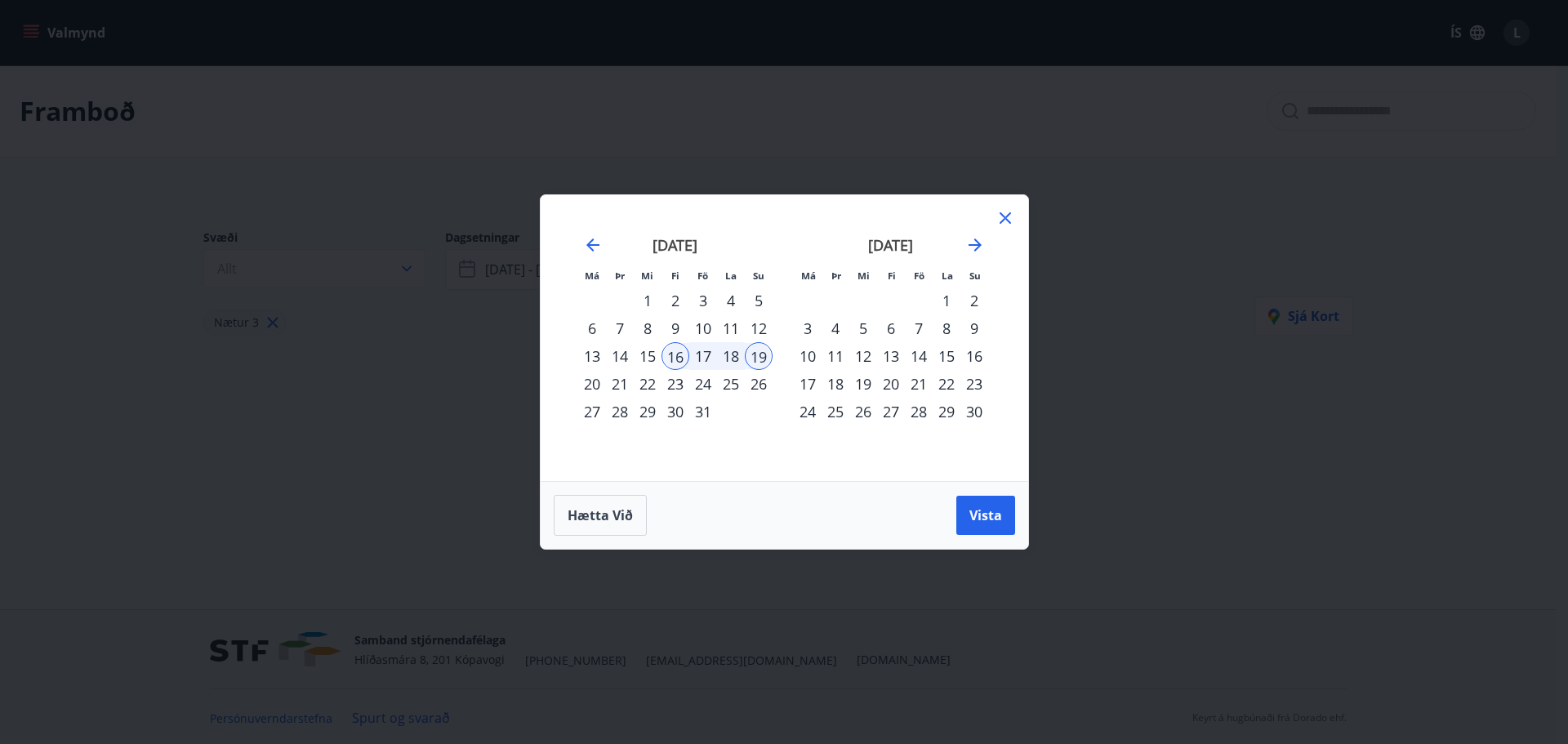
click at [681, 385] on div "23" at bounding box center [675, 384] width 28 height 28
click at [759, 385] on div "26" at bounding box center [758, 384] width 28 height 28
click at [978, 499] on button "Vista" at bounding box center [986, 515] width 59 height 39
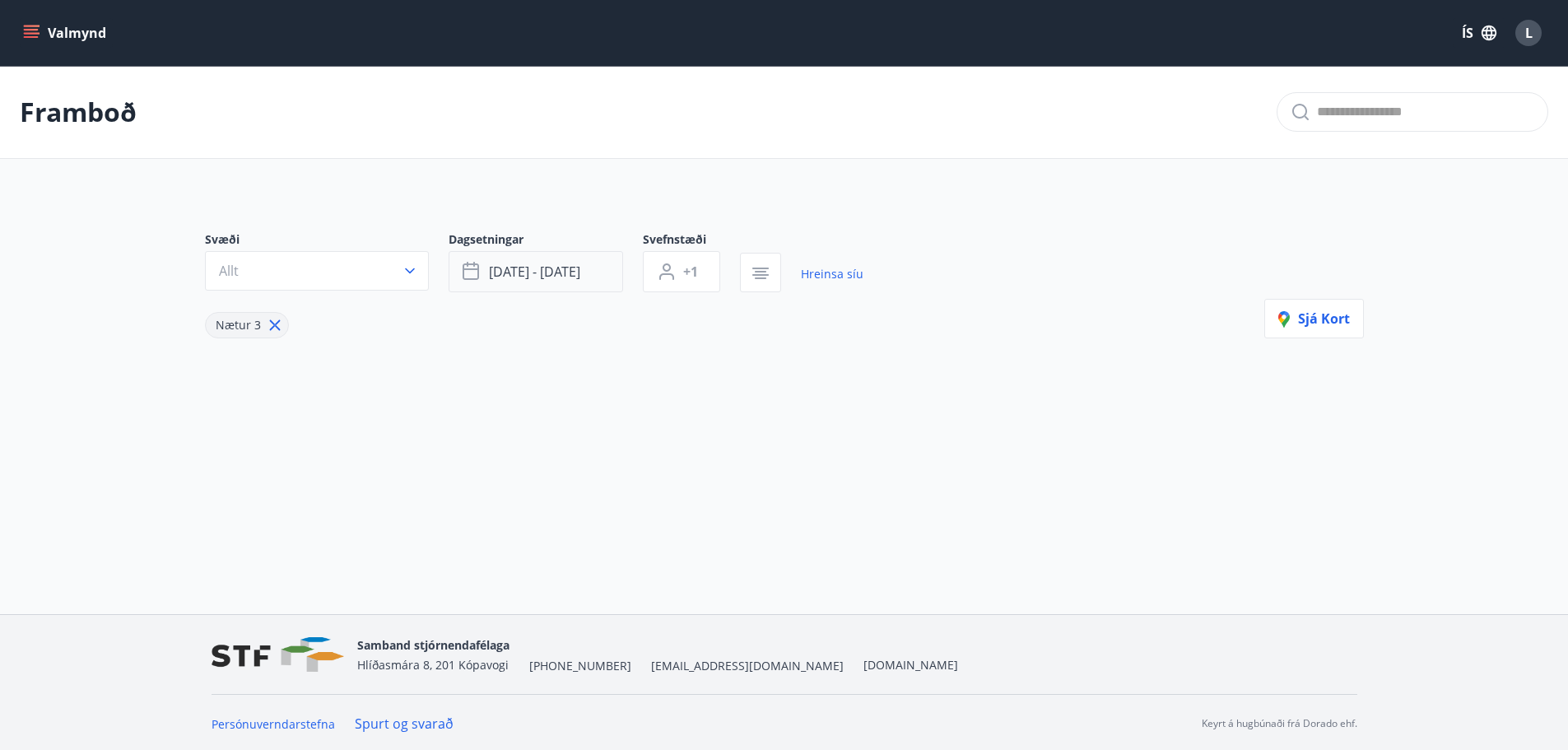
click at [522, 277] on span "[DATE] - [DATE]" at bounding box center [535, 271] width 91 height 18
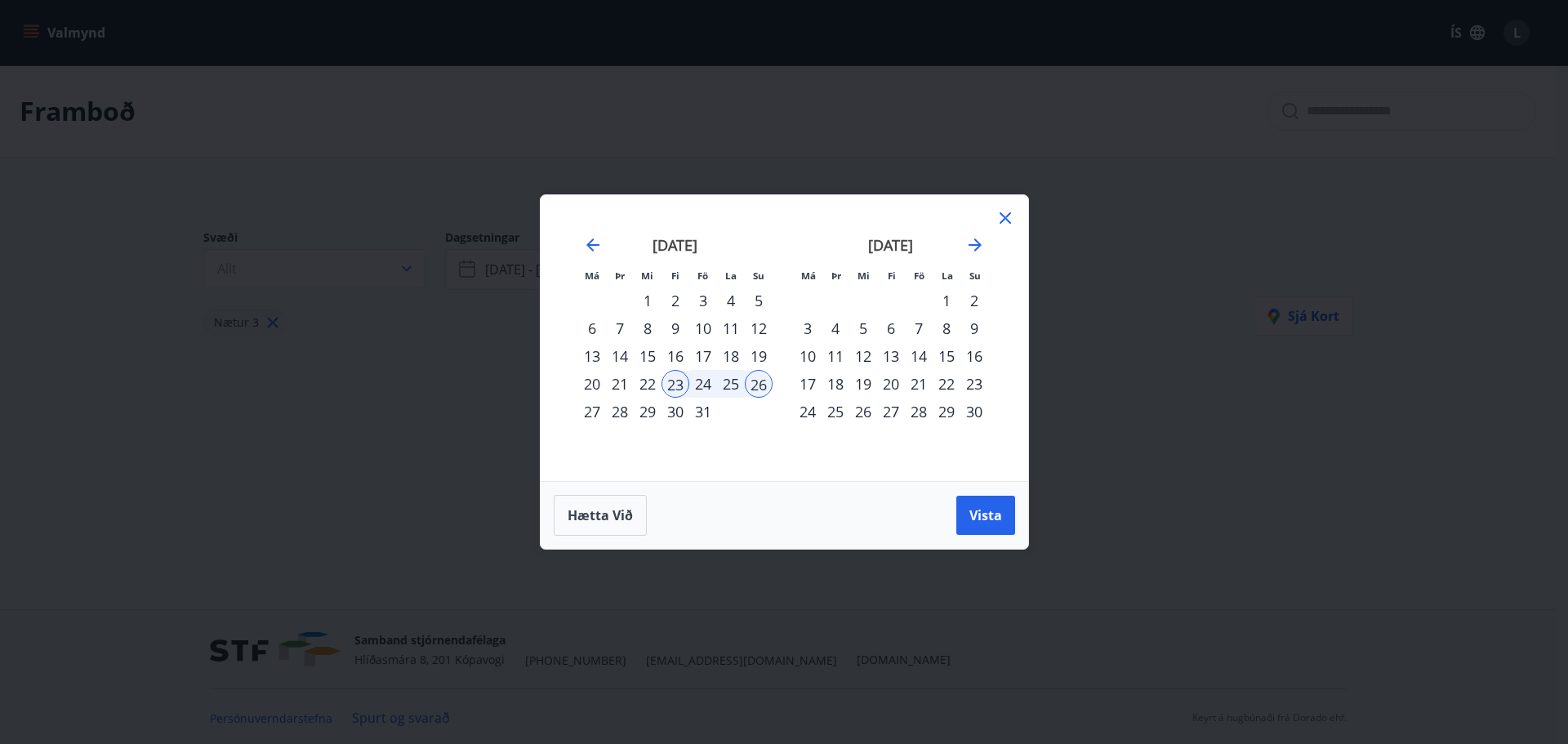
drag, startPoint x: 674, startPoint y: 410, endPoint x: 884, endPoint y: 334, distance: 223.3
click at [674, 409] on div "30" at bounding box center [675, 411] width 28 height 28
click at [974, 301] on div "2" at bounding box center [974, 300] width 28 height 28
click at [979, 516] on span "Vista" at bounding box center [985, 515] width 33 height 18
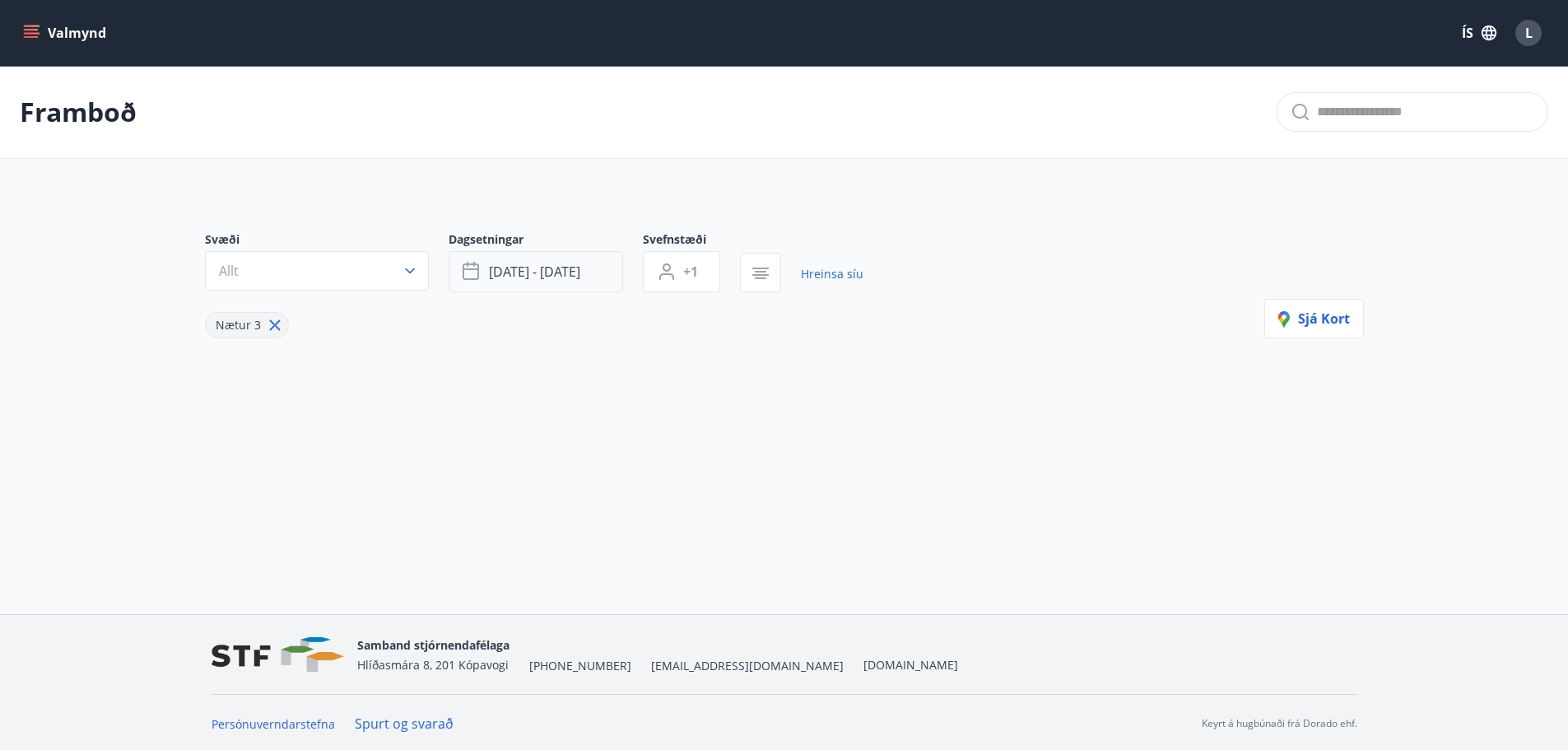
click at [602, 278] on button "[DATE] - [DATE]" at bounding box center [536, 272] width 174 height 41
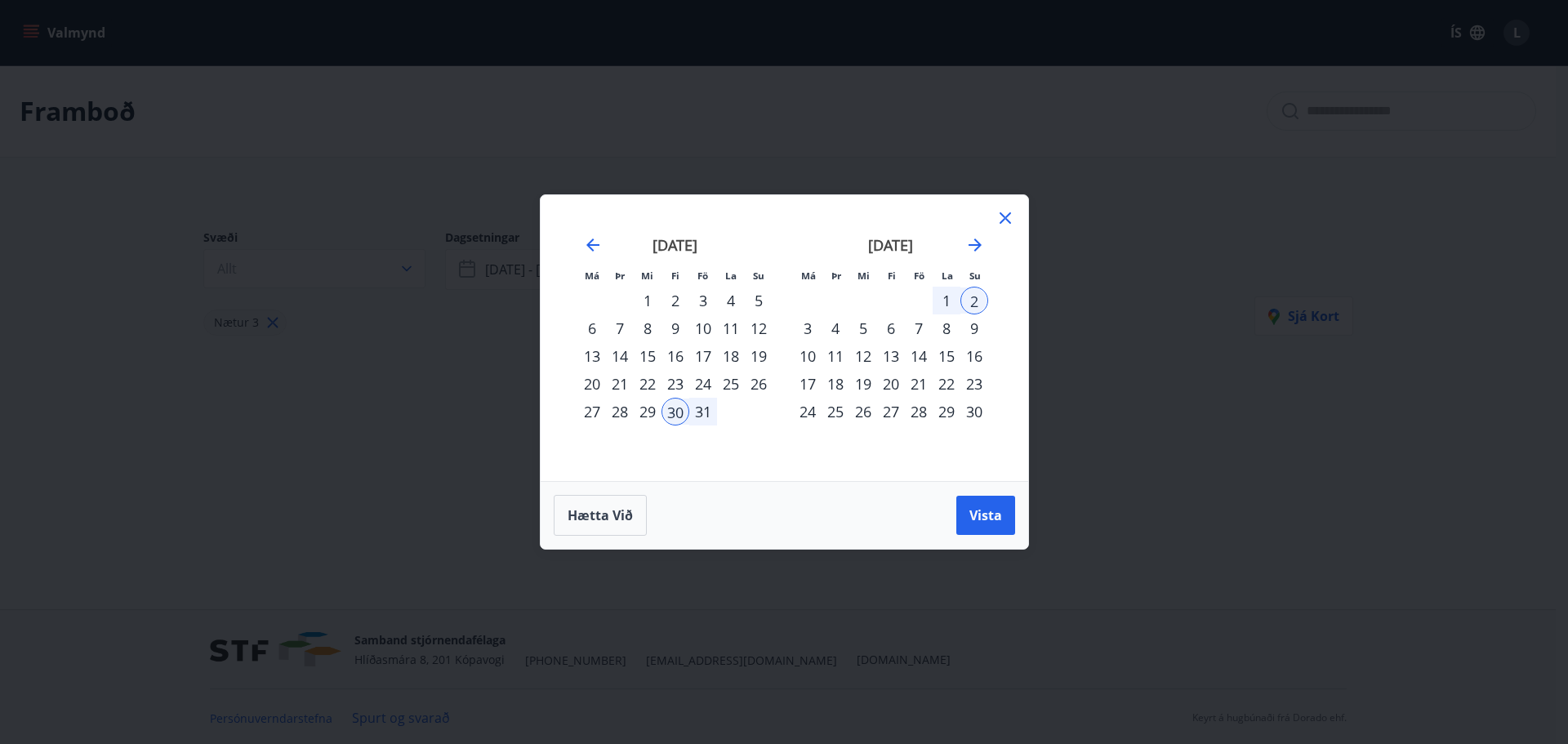
click at [894, 327] on div "6" at bounding box center [891, 327] width 28 height 28
click at [974, 330] on div "9" at bounding box center [974, 327] width 28 height 28
click at [994, 516] on span "Vista" at bounding box center [985, 515] width 33 height 18
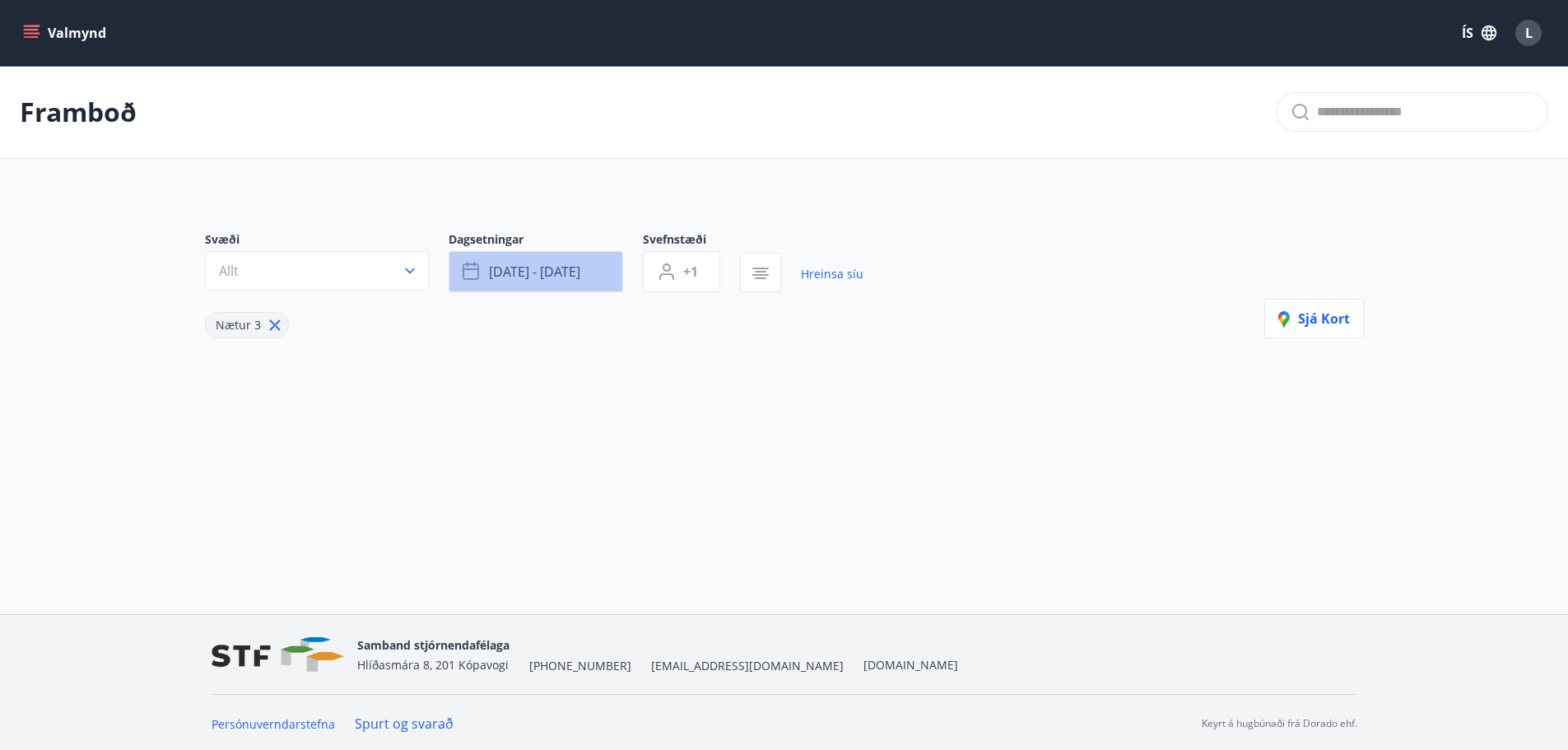
click at [553, 283] on button "[DATE] - [DATE]" at bounding box center [536, 272] width 174 height 41
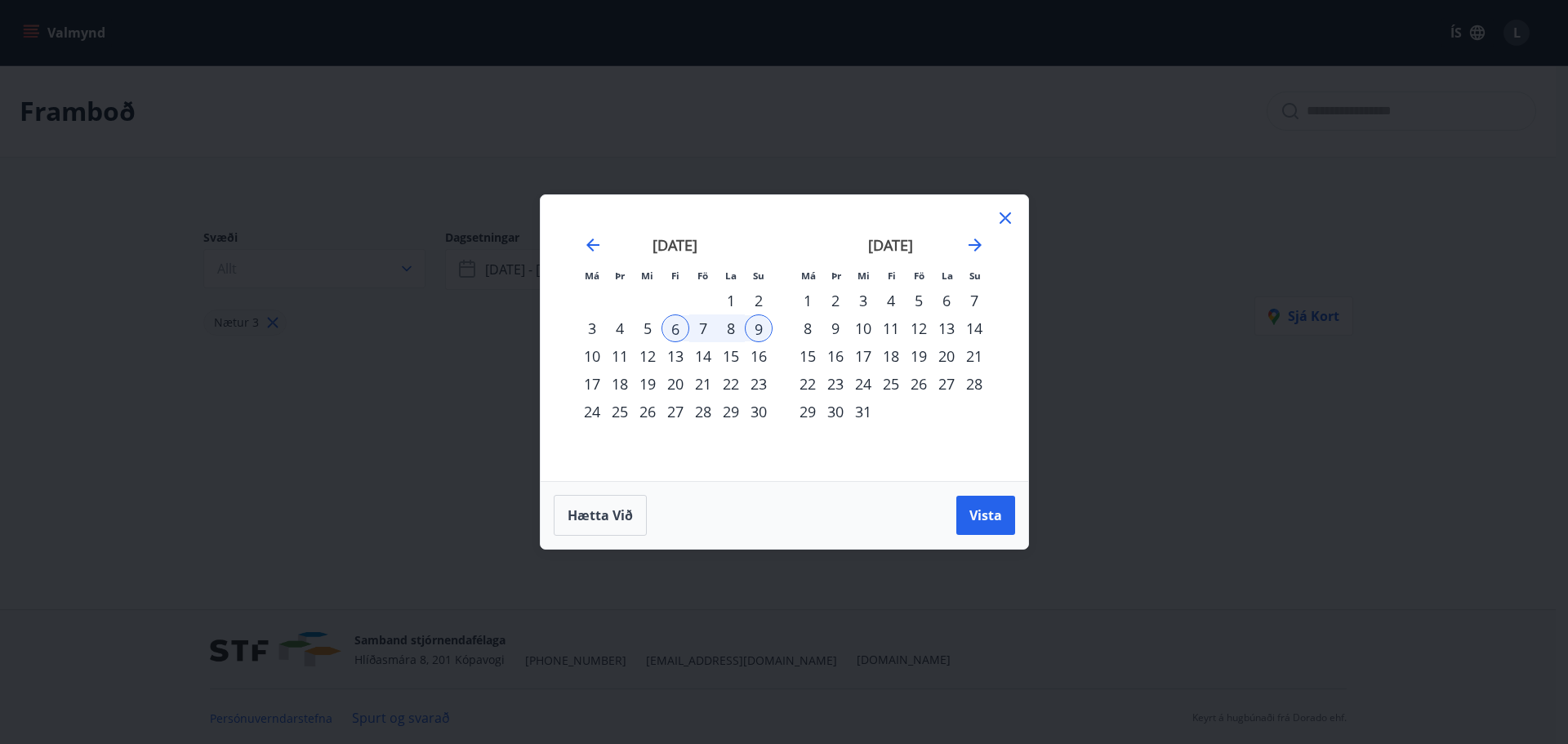
click at [676, 352] on div "13" at bounding box center [675, 356] width 28 height 28
click at [762, 353] on div "16" at bounding box center [758, 356] width 28 height 28
click at [1009, 520] on button "Vista" at bounding box center [986, 515] width 59 height 39
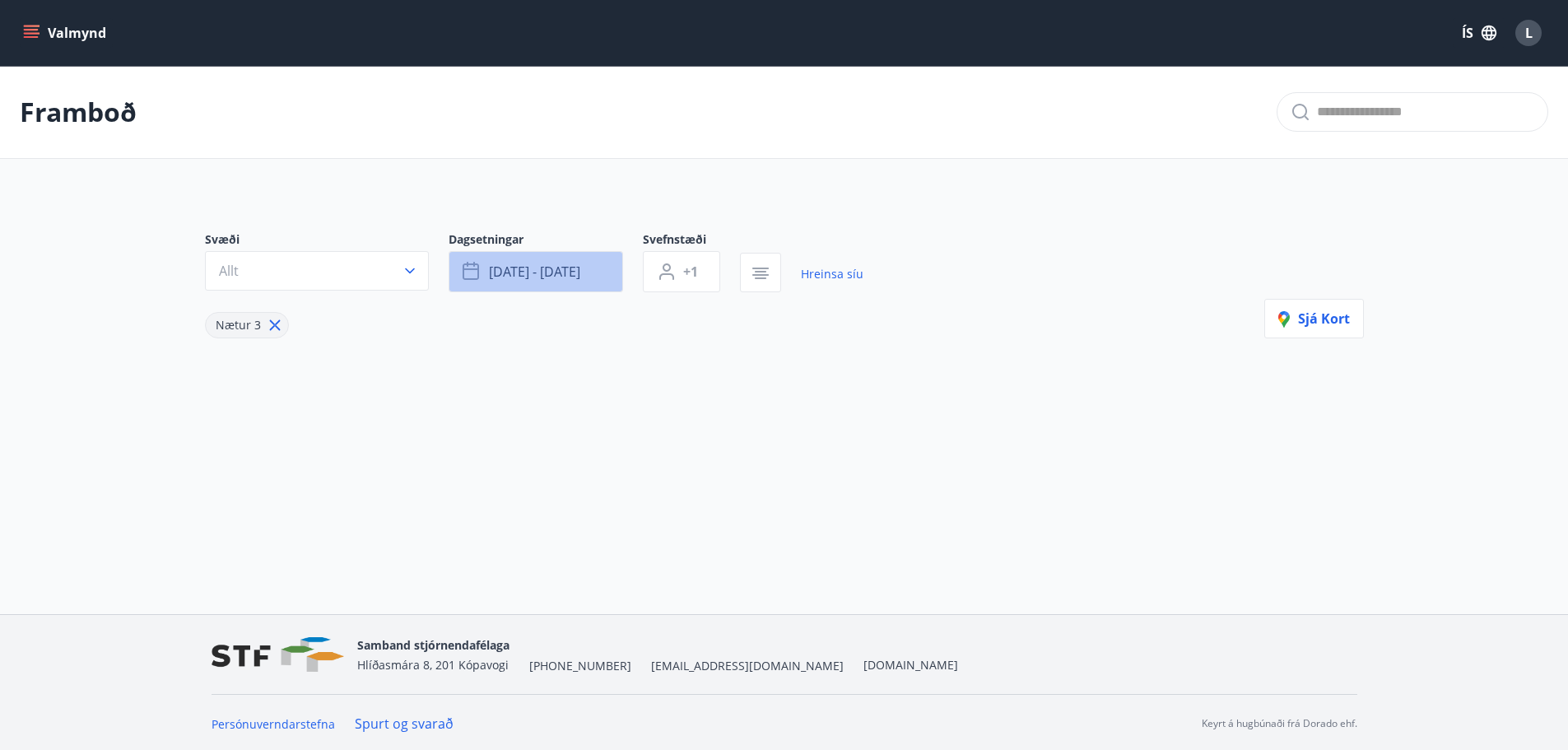
click at [571, 271] on span "[DATE] - [DATE]" at bounding box center [535, 271] width 91 height 18
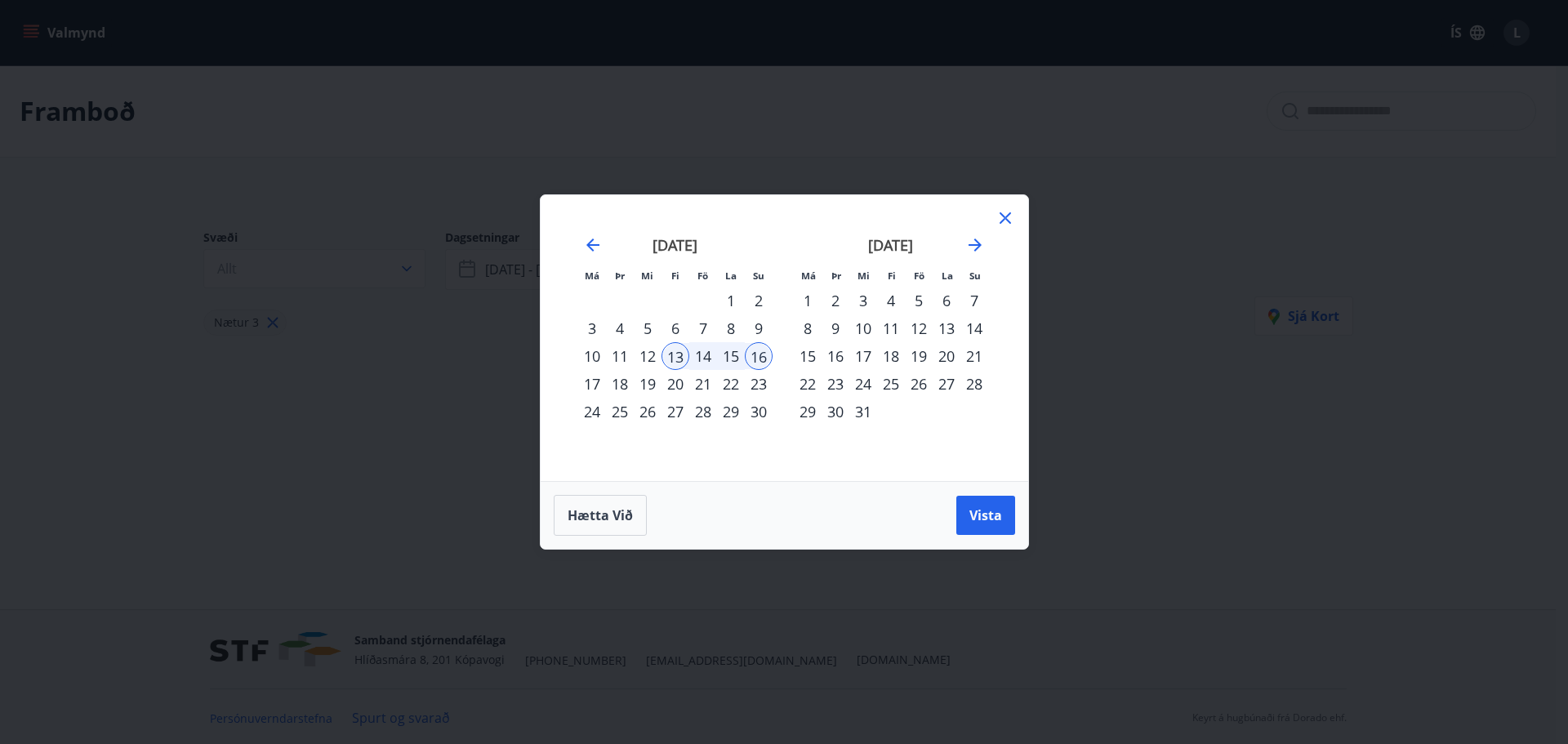
click at [595, 352] on div "10" at bounding box center [592, 356] width 28 height 28
click at [1014, 521] on button "Vista" at bounding box center [986, 515] width 59 height 39
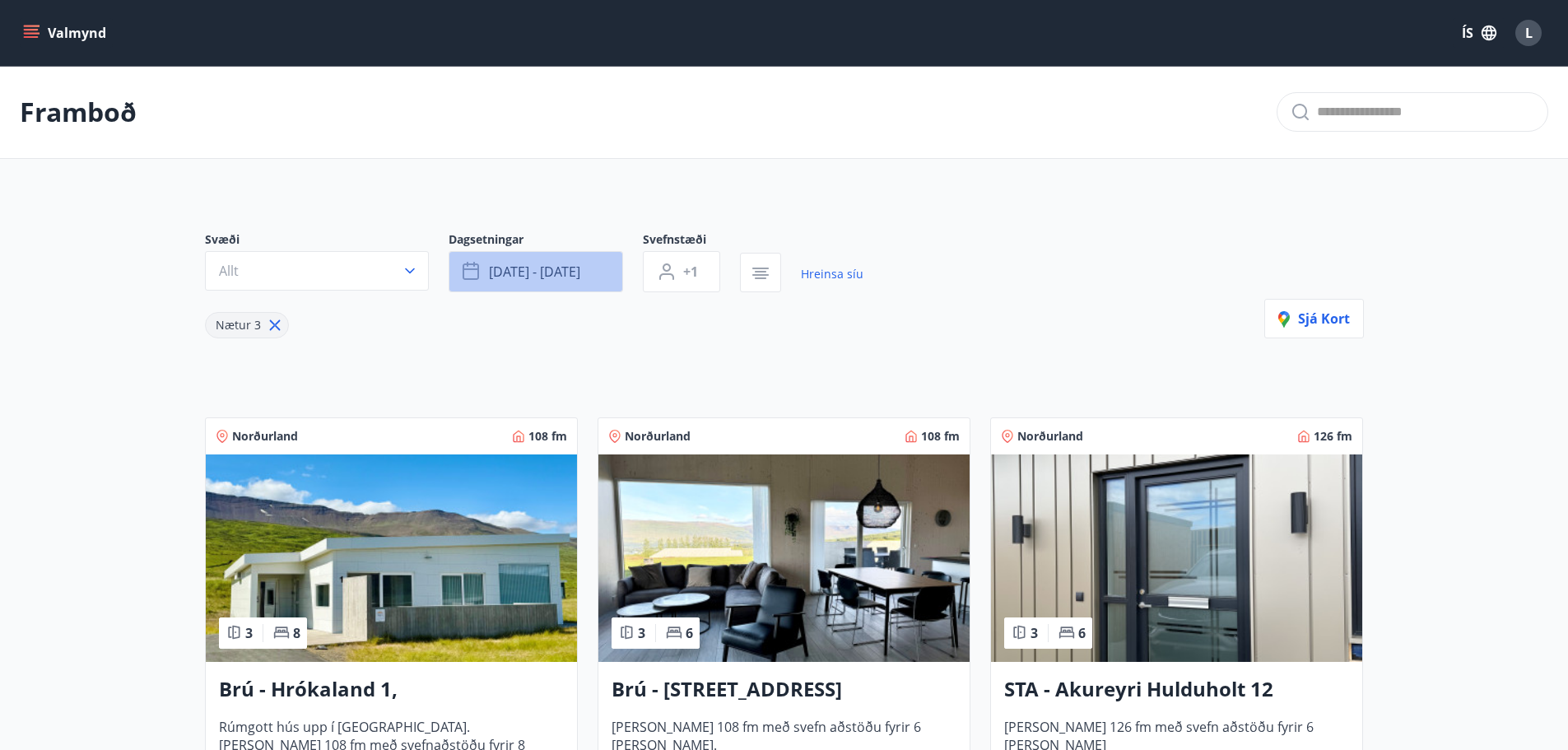
click at [588, 281] on button "[DATE] - [DATE]" at bounding box center [536, 272] width 174 height 41
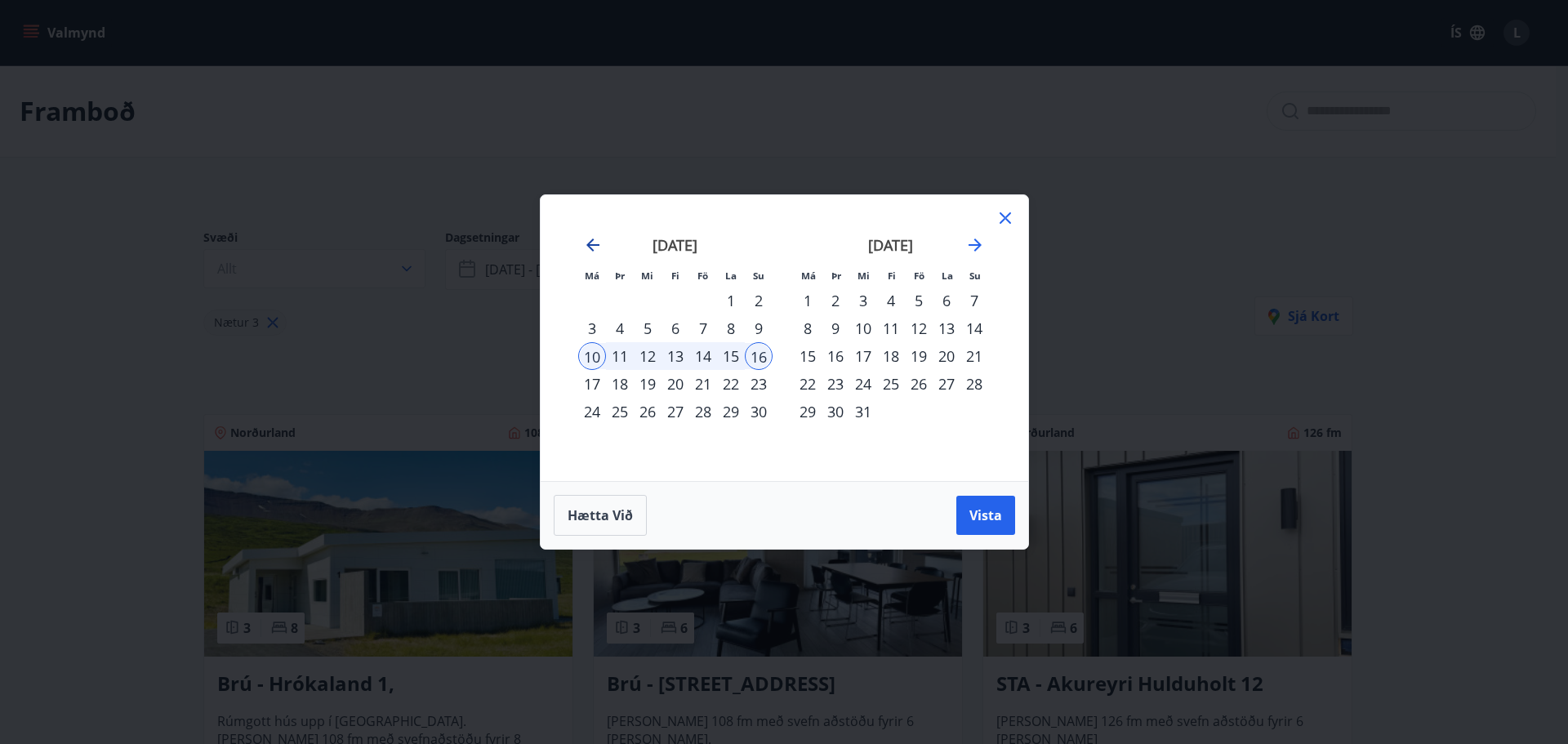
click at [585, 249] on icon "Move backward to switch to the previous month." at bounding box center [592, 244] width 19 height 19
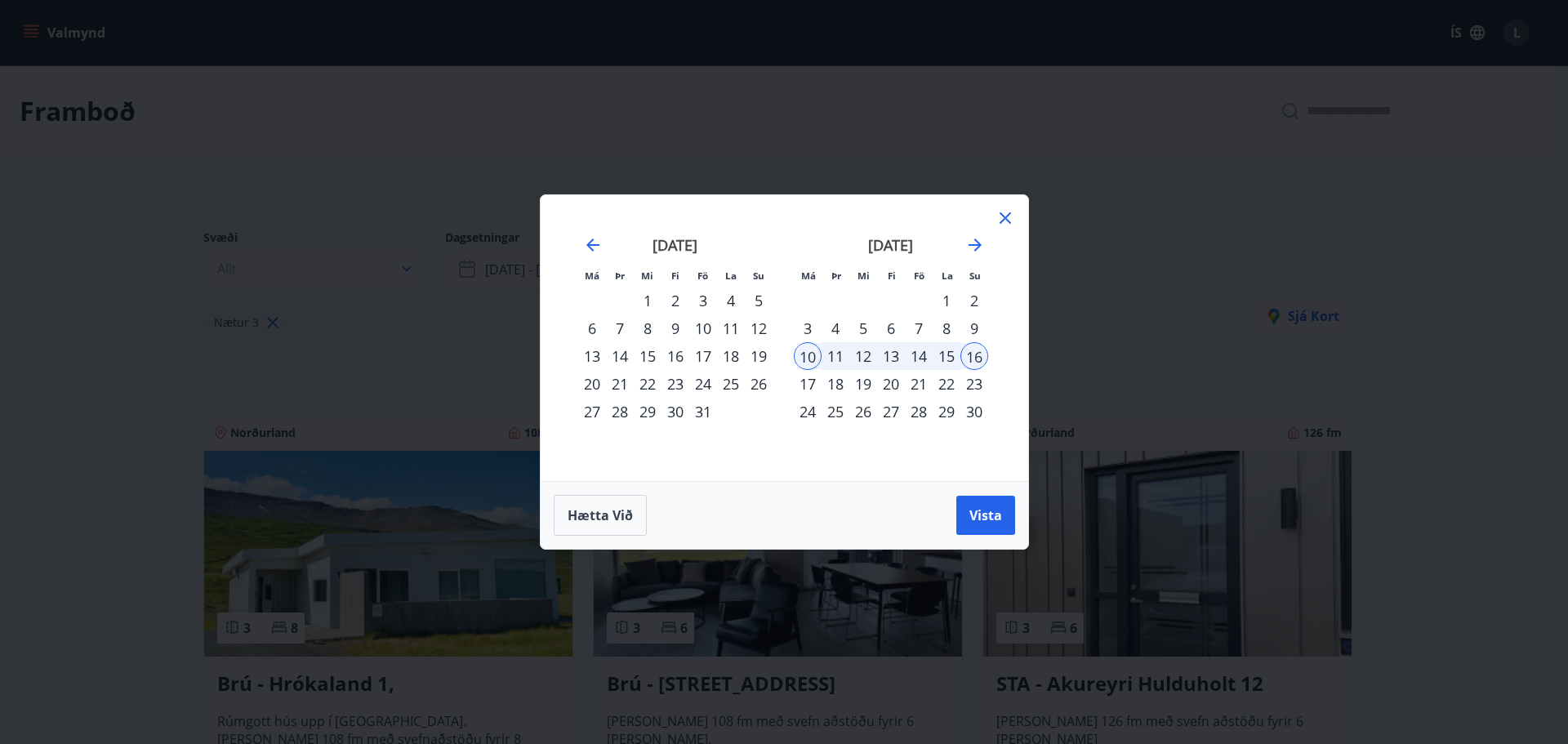
click at [587, 322] on div "6" at bounding box center [592, 327] width 28 height 28
click at [758, 331] on div "12" at bounding box center [758, 327] width 28 height 28
click at [980, 516] on span "Vista" at bounding box center [985, 515] width 33 height 18
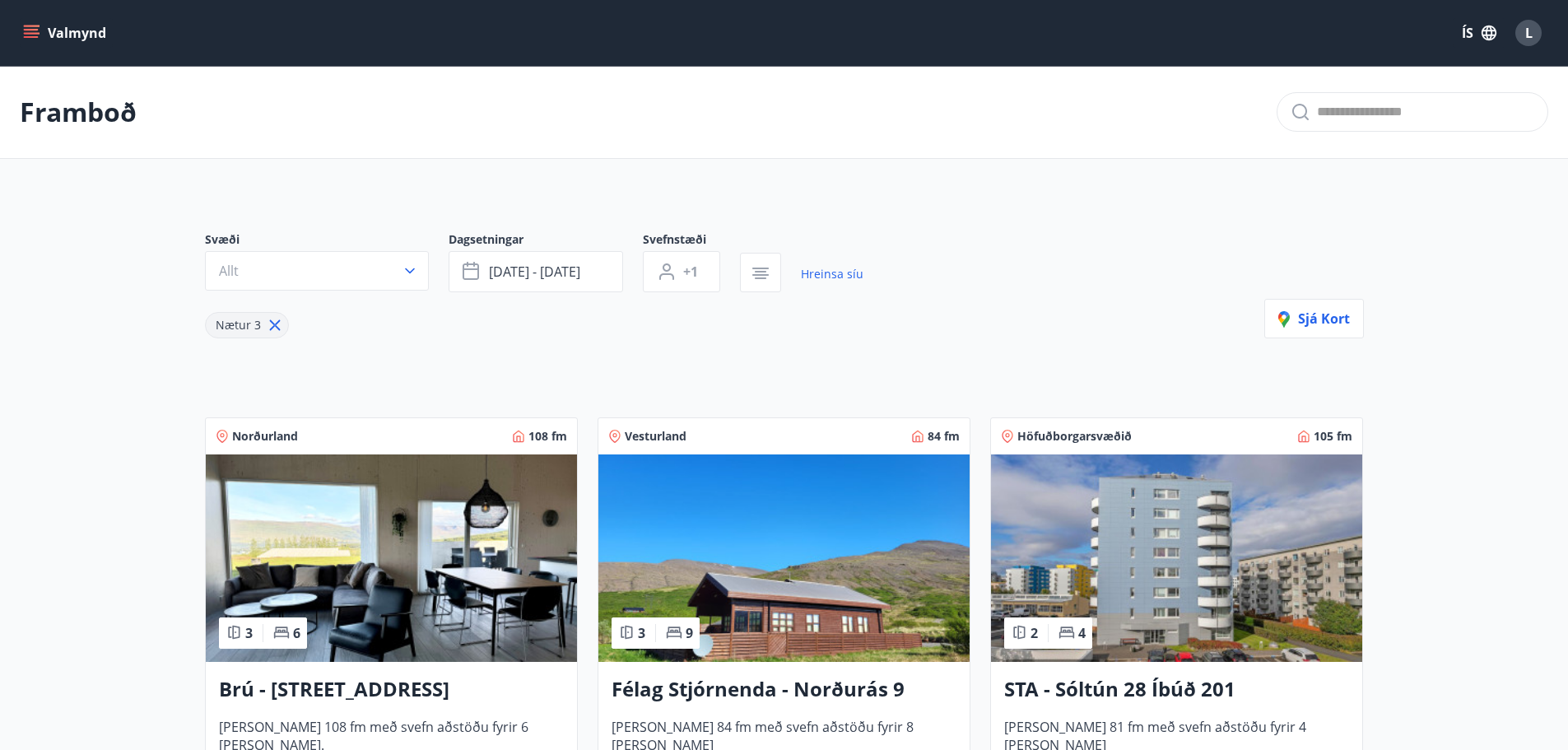
click at [311, 268] on button "Allt" at bounding box center [316, 271] width 224 height 40
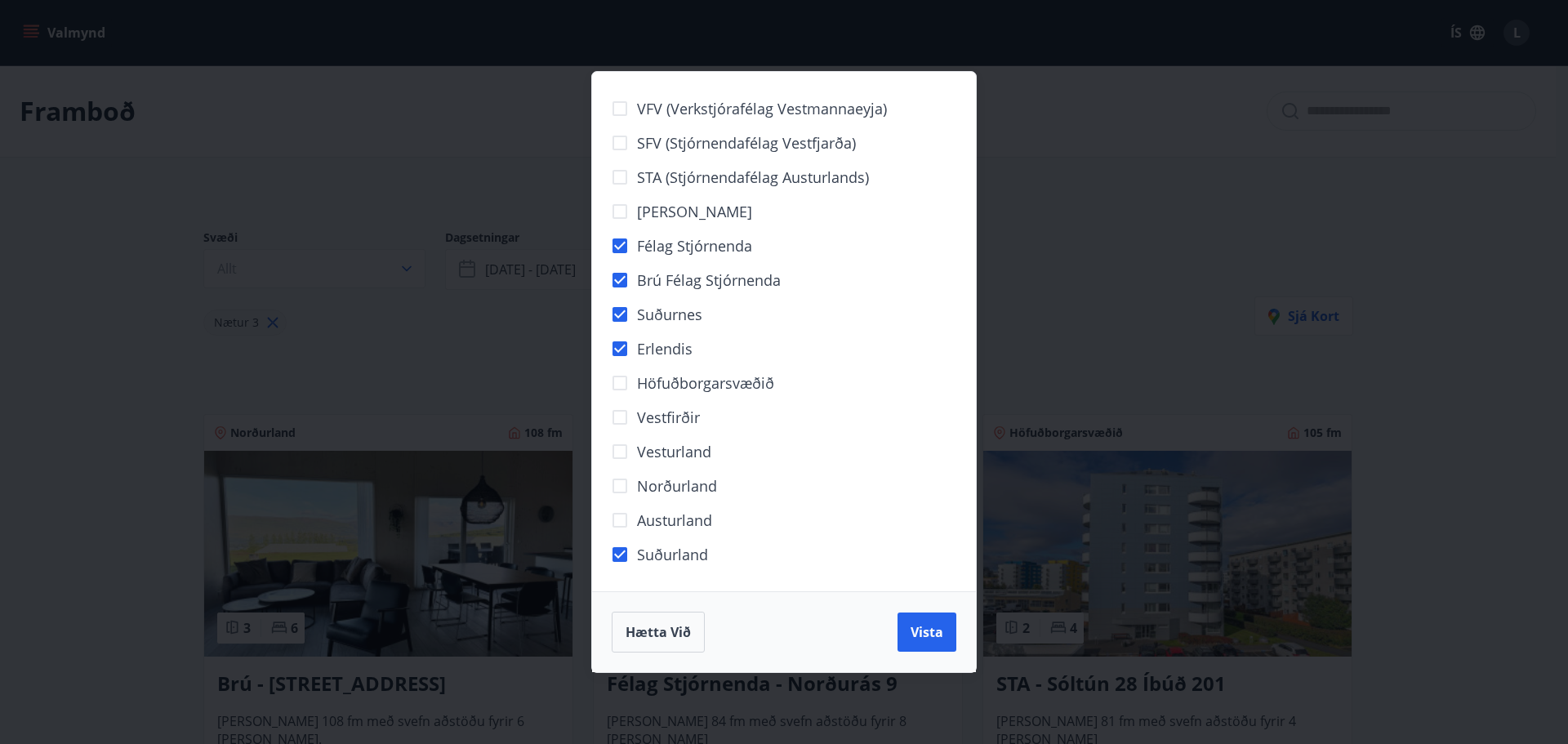
click at [928, 632] on span "Vista" at bounding box center [926, 631] width 33 height 18
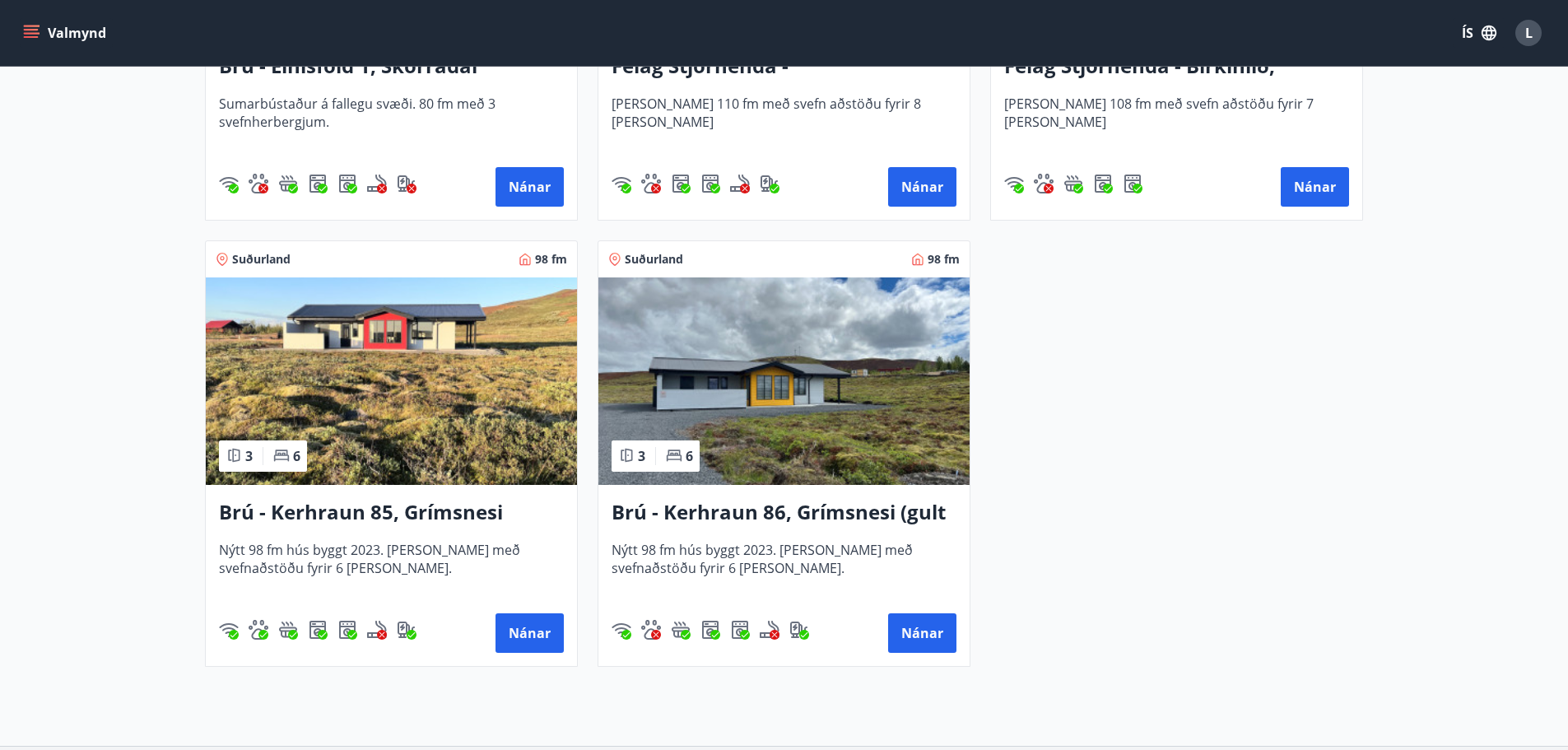
scroll to position [1070, 0]
click at [349, 517] on h3 "Brú - Kerhraun 85, Grímsnesi (rautt hús) (gæludýr velkomin)" at bounding box center [392, 511] width 345 height 30
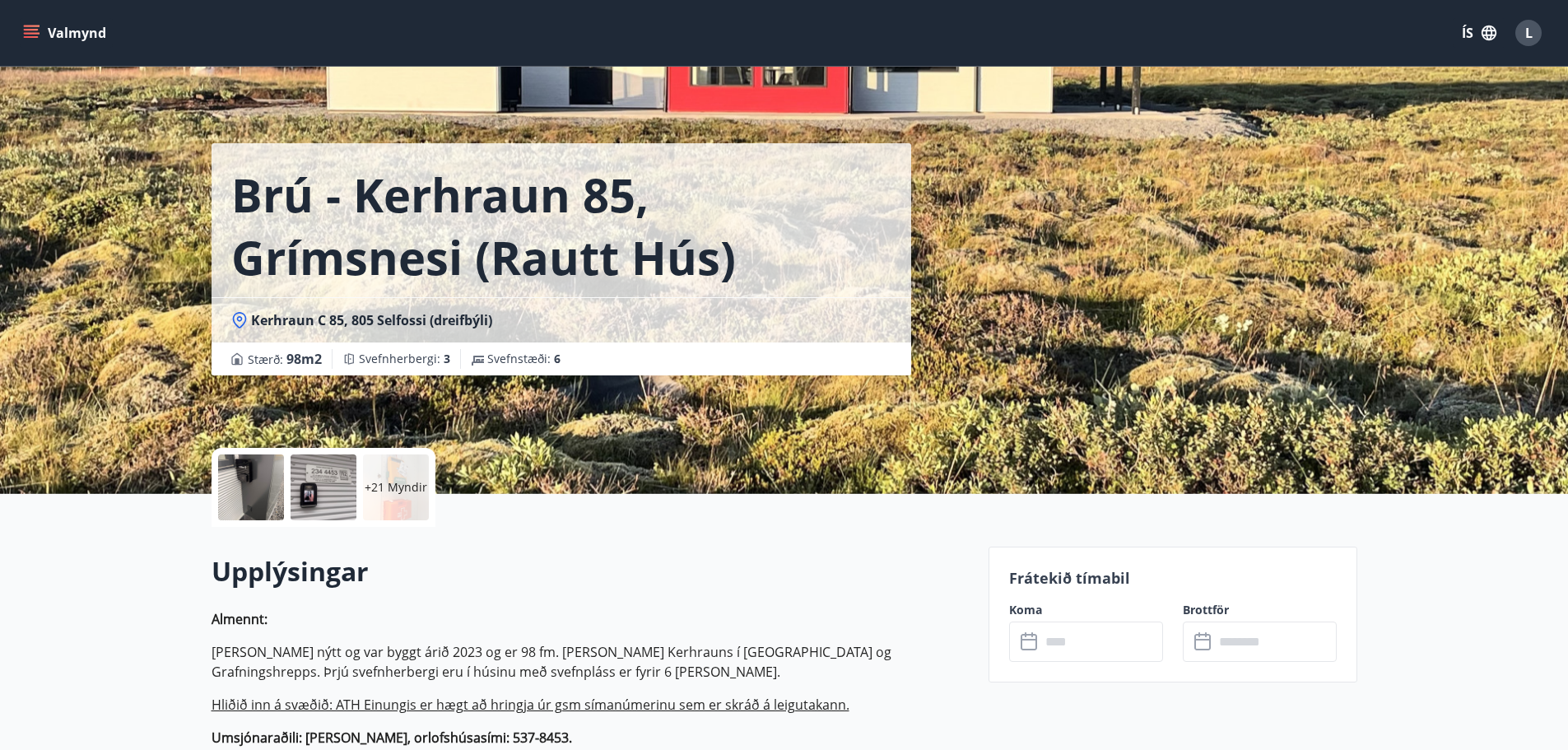
click at [396, 489] on p "+21 Myndir" at bounding box center [396, 487] width 63 height 16
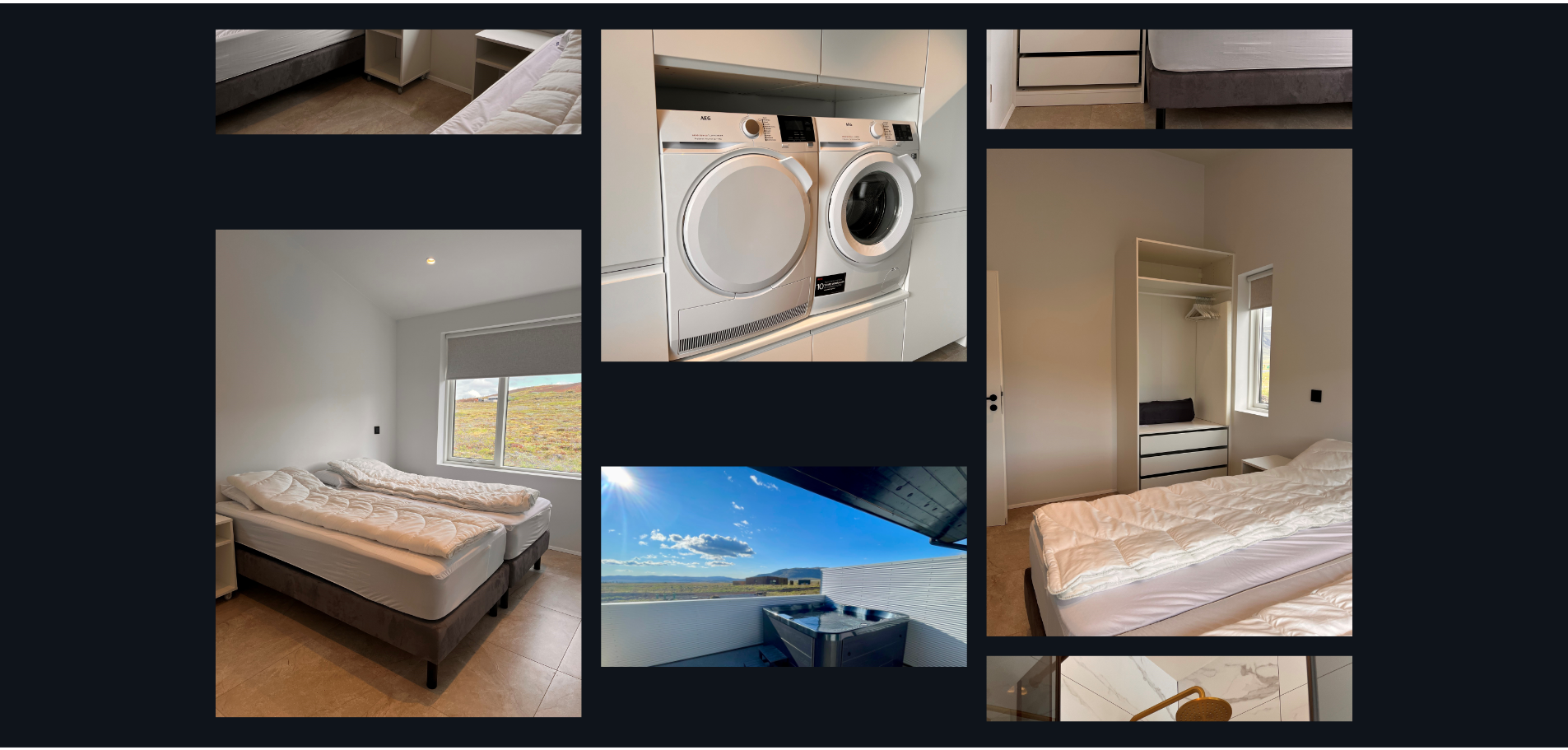
scroll to position [1732, 0]
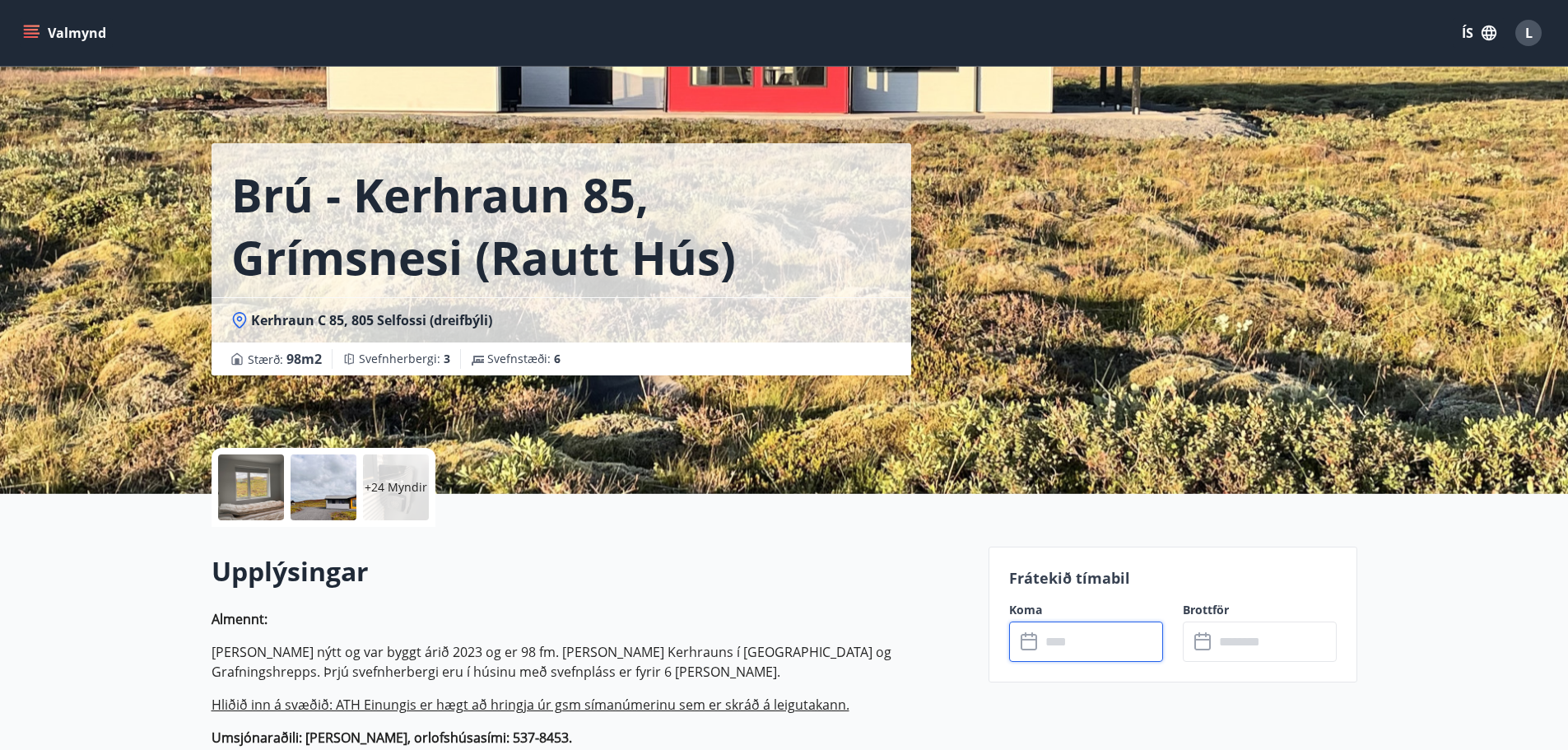
click at [1071, 638] on input "text" at bounding box center [1101, 642] width 123 height 41
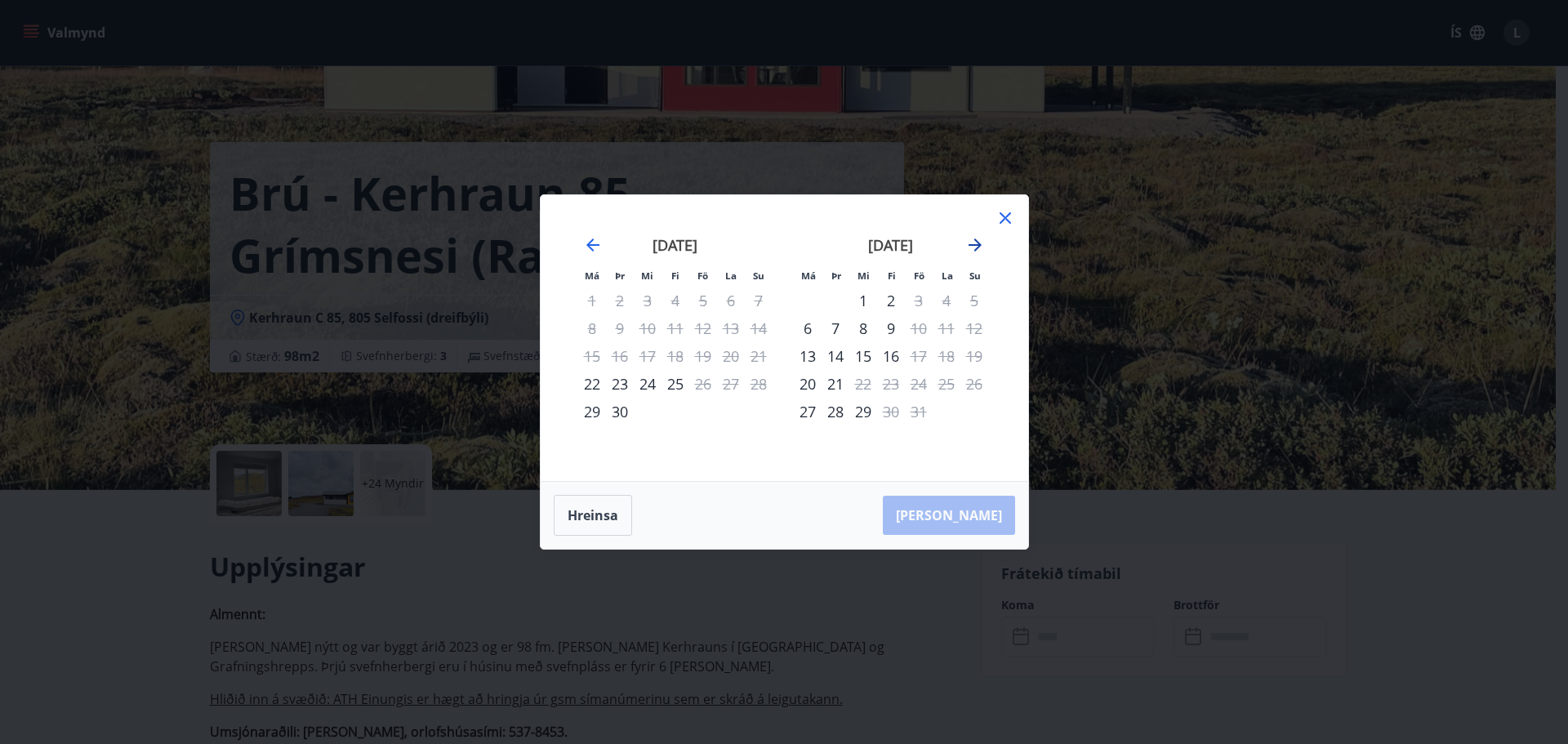
click at [980, 249] on icon "Move forward to switch to the next month." at bounding box center [975, 244] width 19 height 19
